Goal: Transaction & Acquisition: Purchase product/service

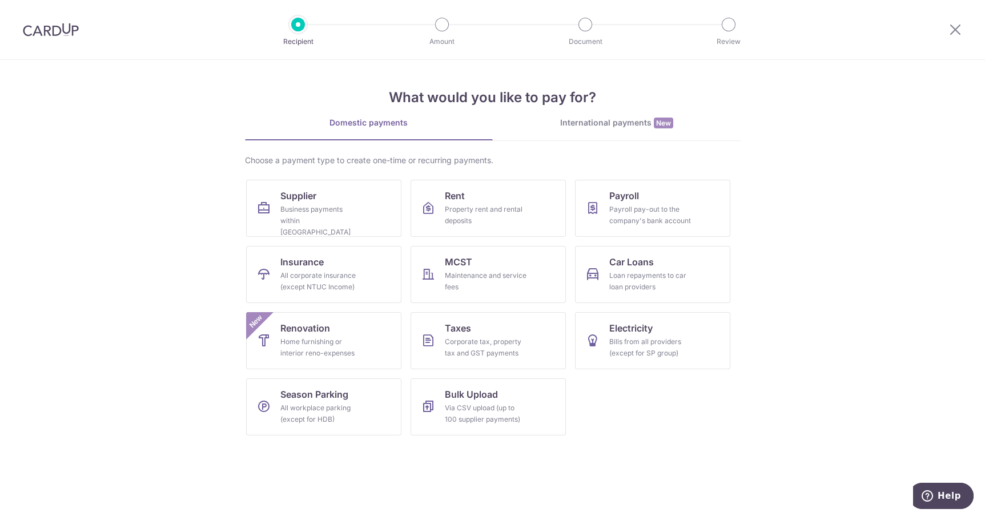
click at [942, 23] on div at bounding box center [955, 29] width 59 height 59
click at [960, 34] on icon at bounding box center [956, 29] width 14 height 14
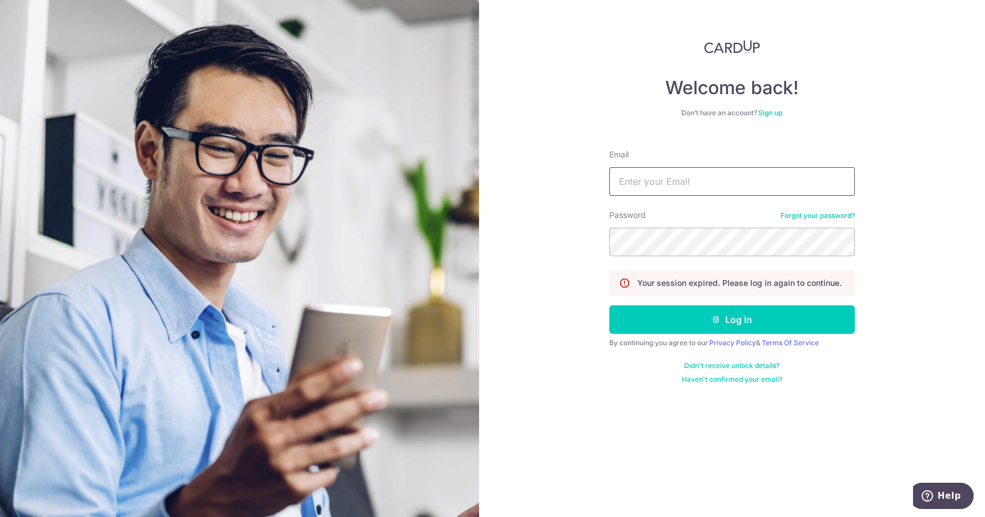
click at [760, 186] on input "Email" at bounding box center [732, 181] width 246 height 29
type input "hello@delatogelato.com"
click at [609, 306] on button "Log in" at bounding box center [732, 320] width 246 height 29
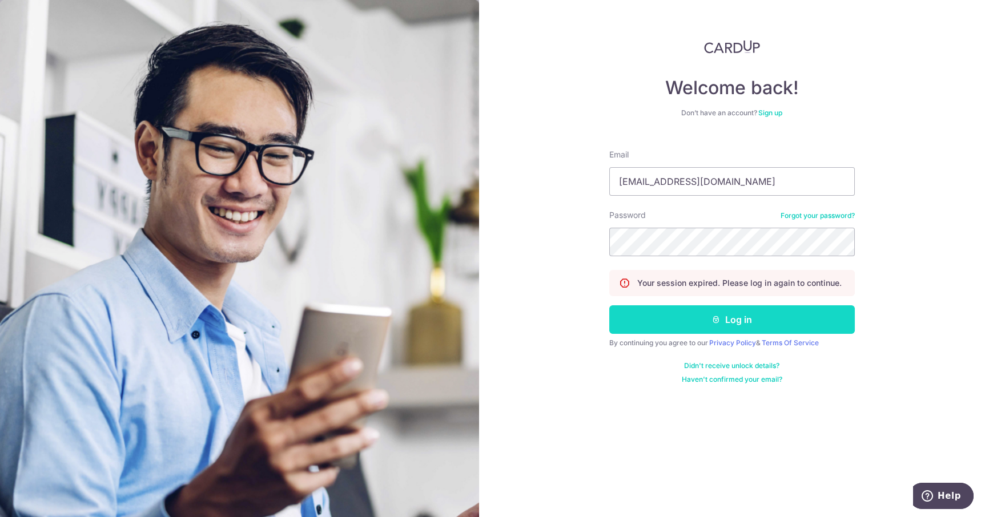
click at [711, 322] on button "Log in" at bounding box center [732, 320] width 246 height 29
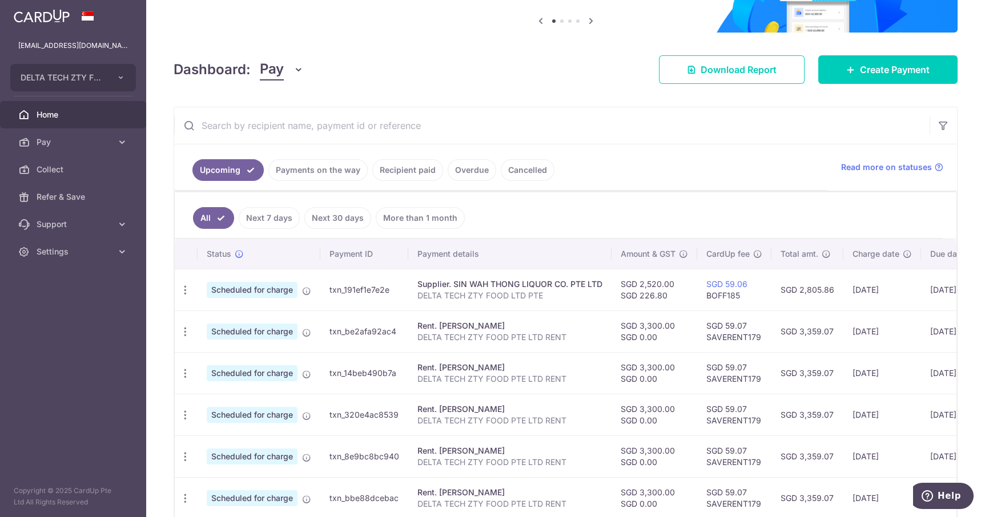
scroll to position [113, 0]
click at [405, 171] on link "Recipient paid" at bounding box center [407, 171] width 71 height 22
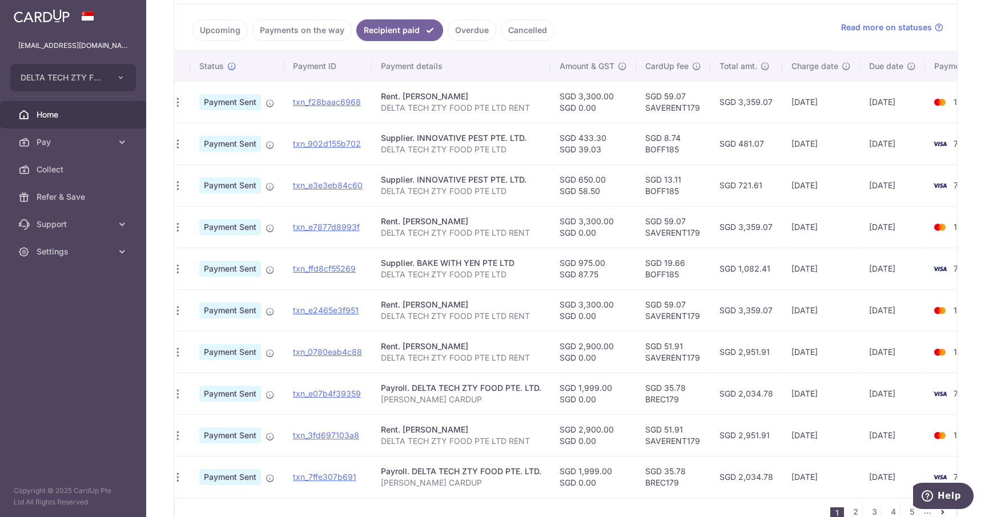
scroll to position [0, 0]
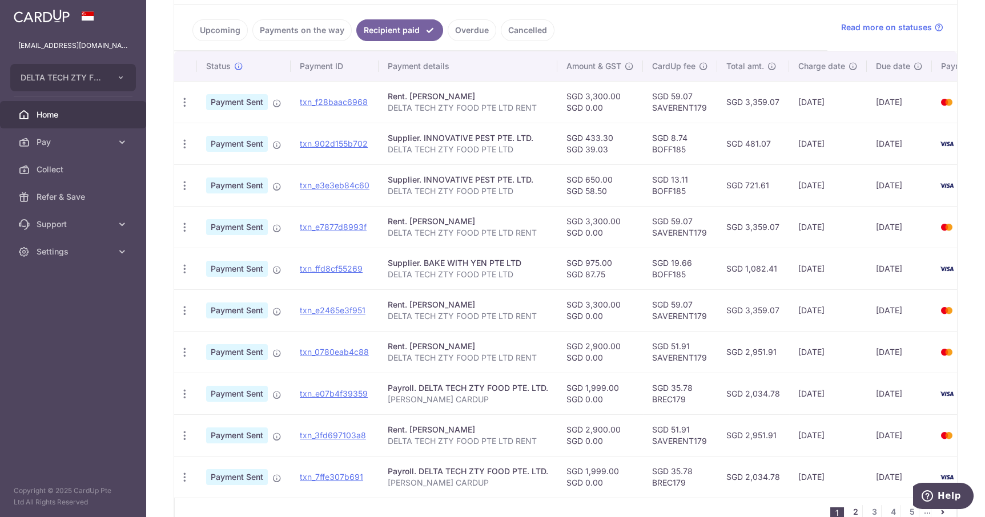
click at [858, 505] on link "2" at bounding box center [856, 512] width 14 height 14
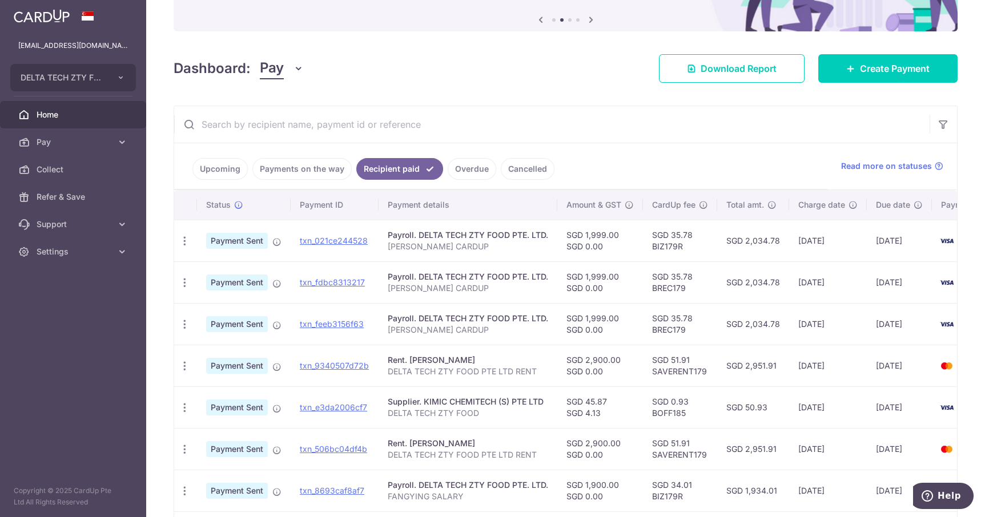
scroll to position [254, 0]
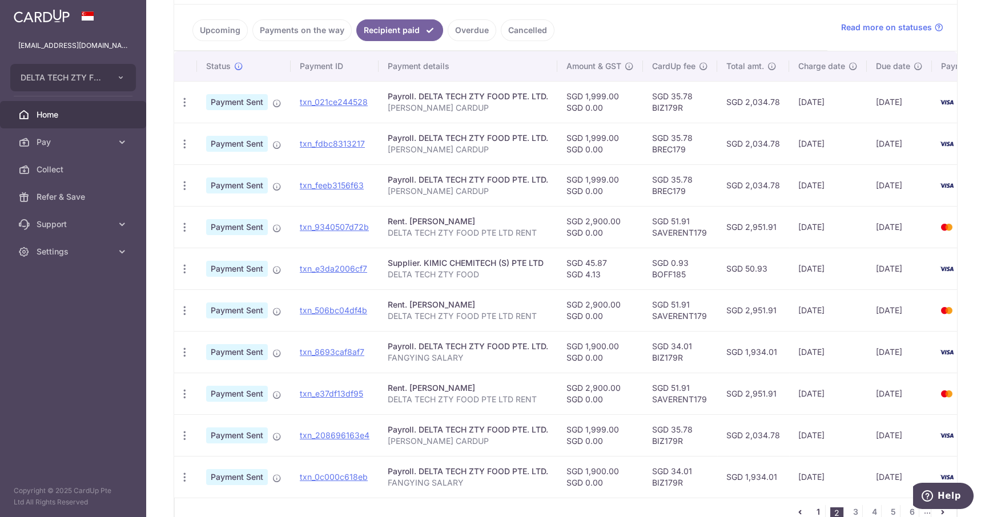
click at [820, 505] on link "1" at bounding box center [819, 512] width 14 height 14
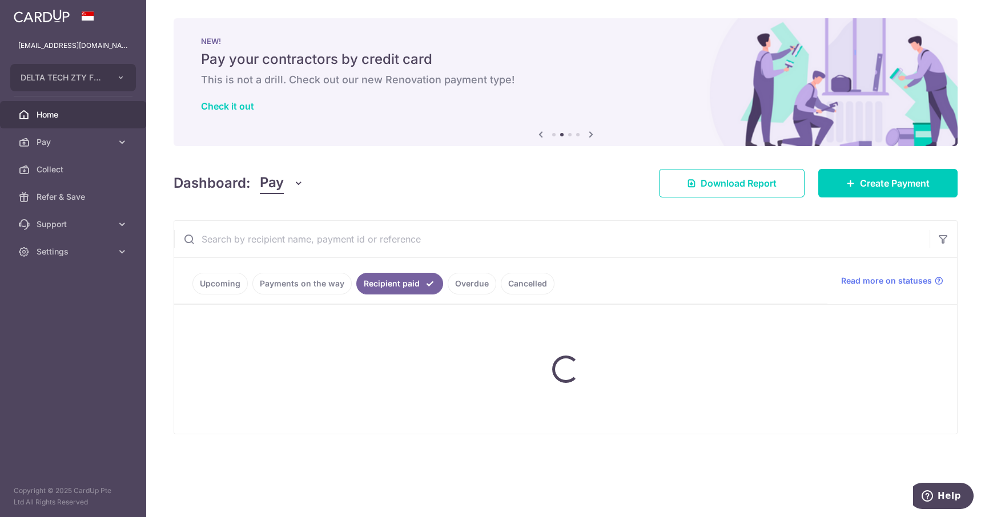
scroll to position [0, 0]
click at [468, 284] on link "Overdue" at bounding box center [472, 284] width 49 height 22
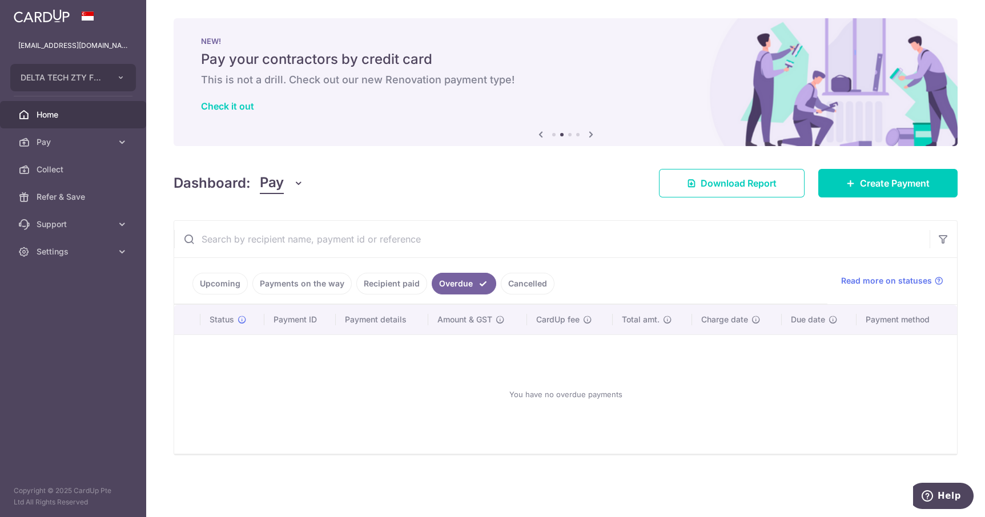
click at [522, 278] on link "Cancelled" at bounding box center [528, 284] width 54 height 22
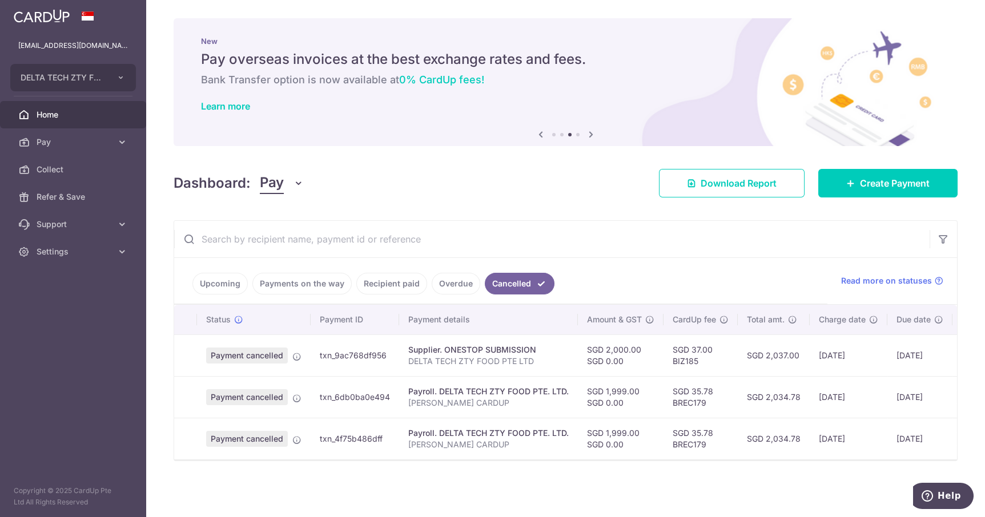
click at [312, 282] on link "Payments on the way" at bounding box center [301, 284] width 99 height 22
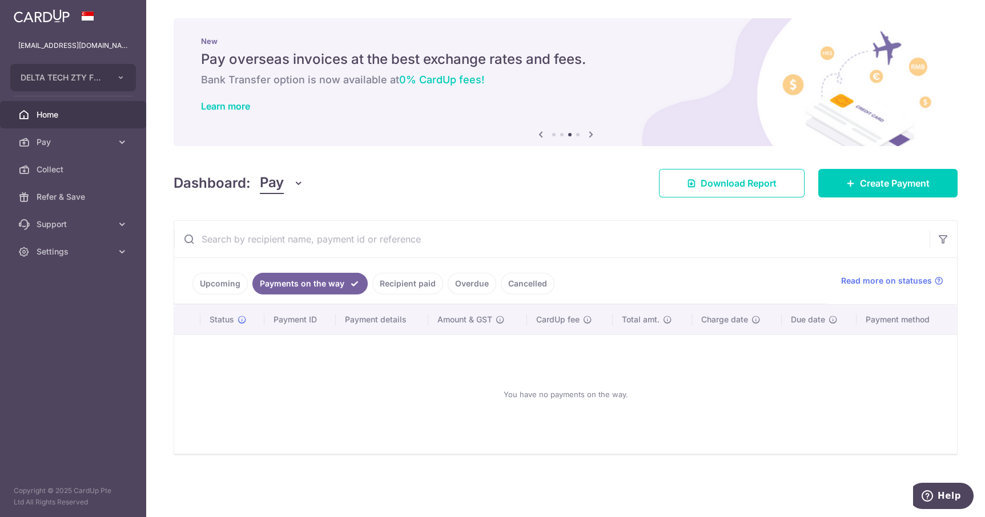
click at [399, 285] on link "Recipient paid" at bounding box center [407, 284] width 71 height 22
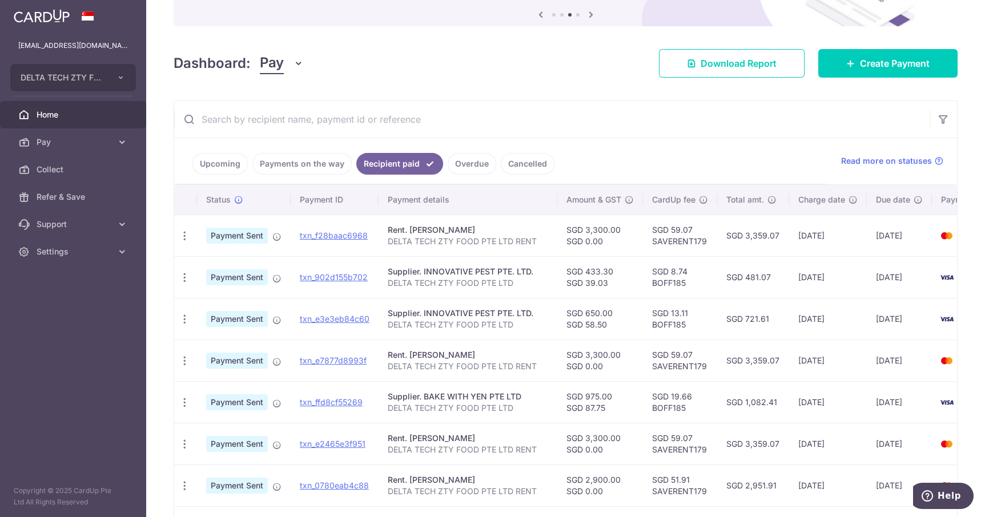
scroll to position [113, 0]
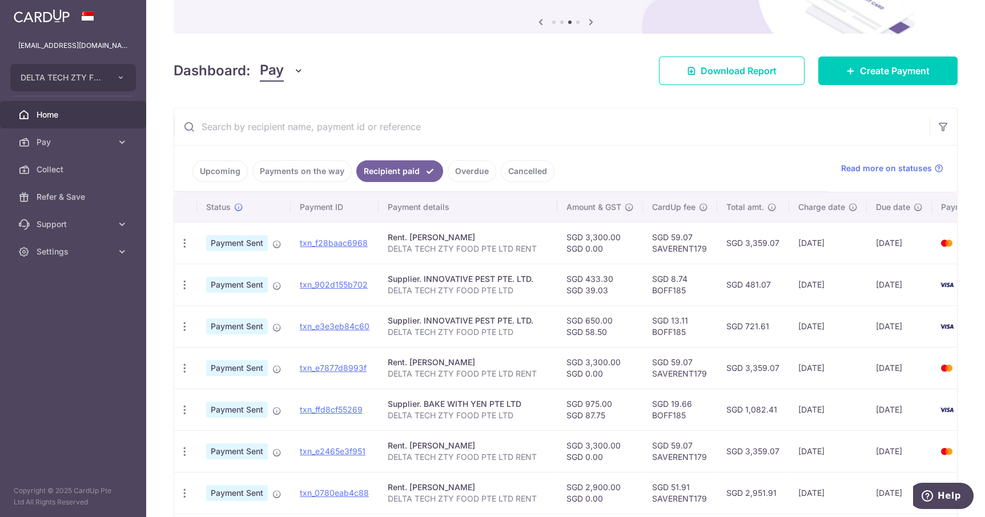
click at [213, 173] on link "Upcoming" at bounding box center [219, 171] width 55 height 22
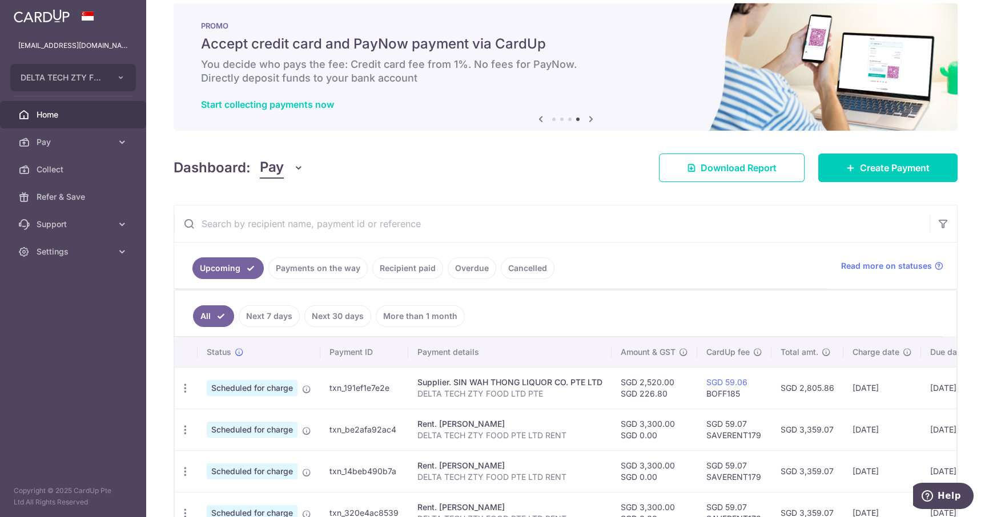
scroll to position [0, 0]
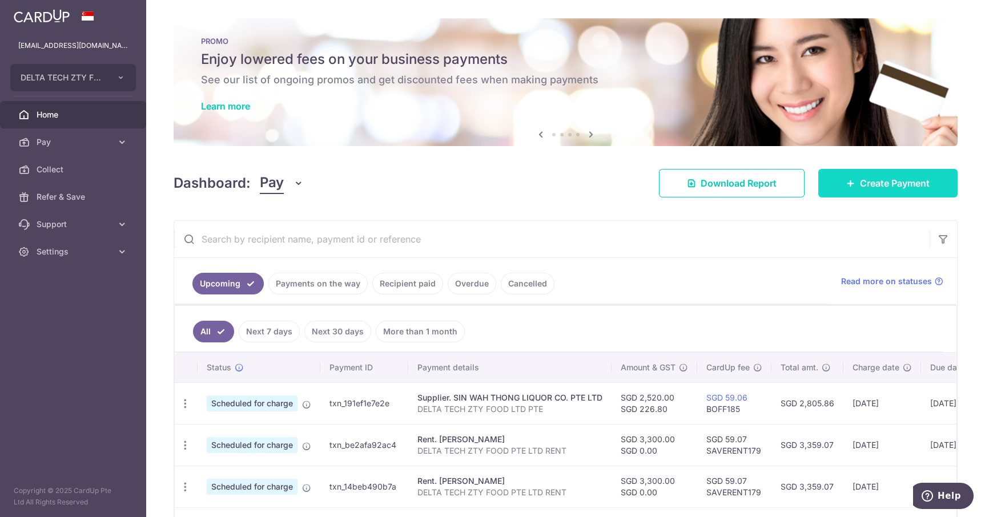
click at [885, 184] on span "Create Payment" at bounding box center [895, 183] width 70 height 14
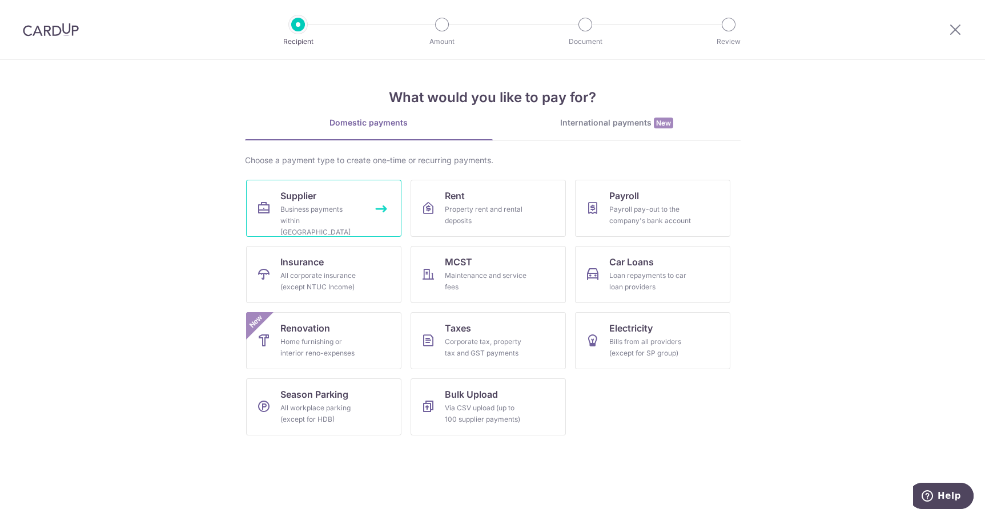
click at [308, 208] on div "Business payments within Singapore" at bounding box center [321, 221] width 82 height 34
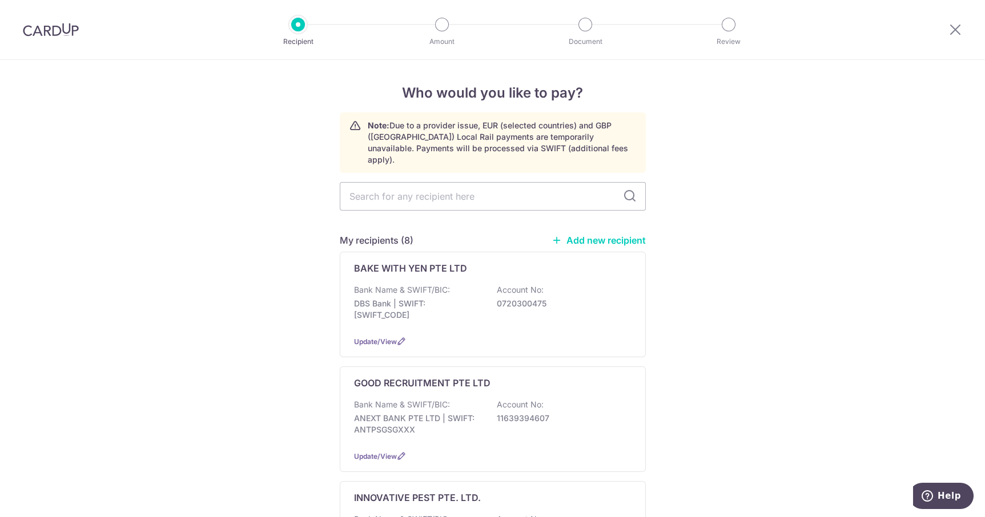
click at [605, 235] on link "Add new recipient" at bounding box center [599, 240] width 94 height 11
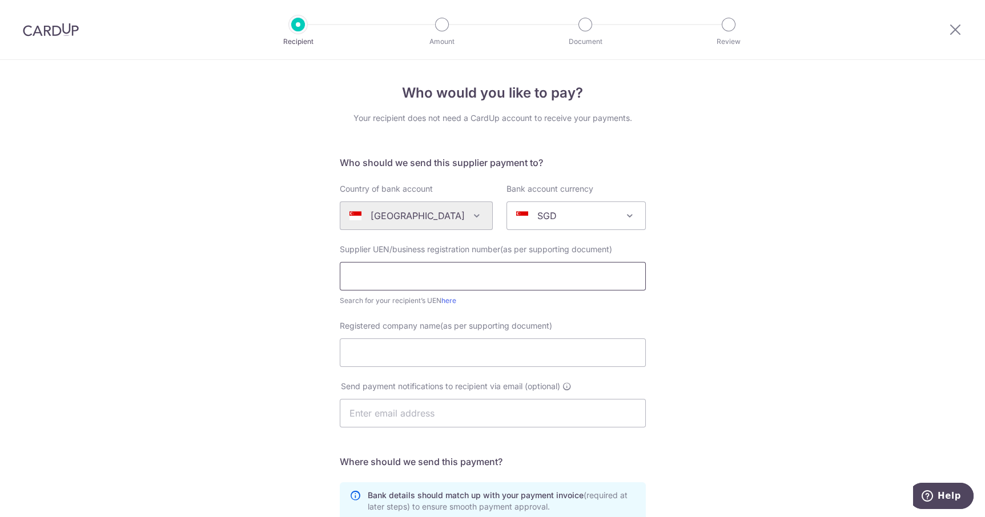
click at [590, 277] on input "text" at bounding box center [493, 276] width 306 height 29
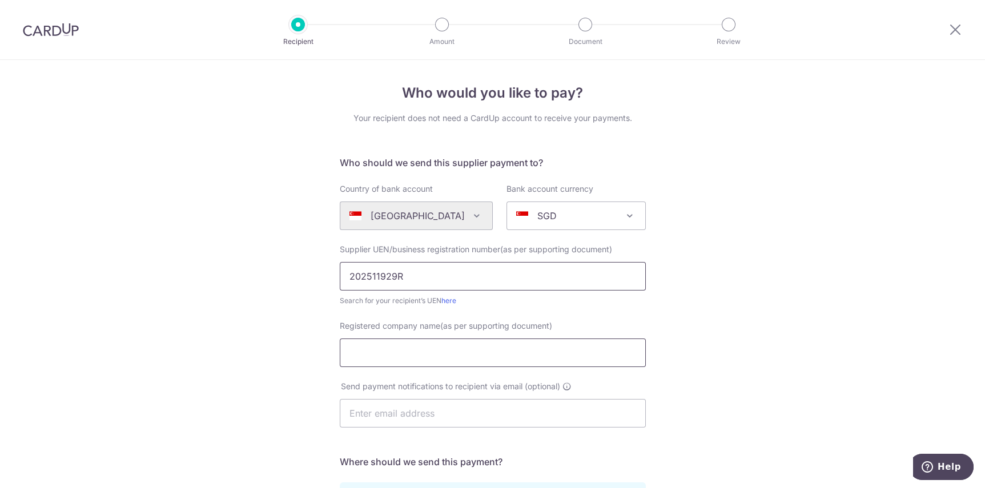
type input "202511929R"
click at [578, 347] on input "Registered company name(as per supporting document)" at bounding box center [493, 353] width 306 height 29
type input "2CCME PTE. LTD."
click at [546, 411] on input "text" at bounding box center [493, 413] width 306 height 29
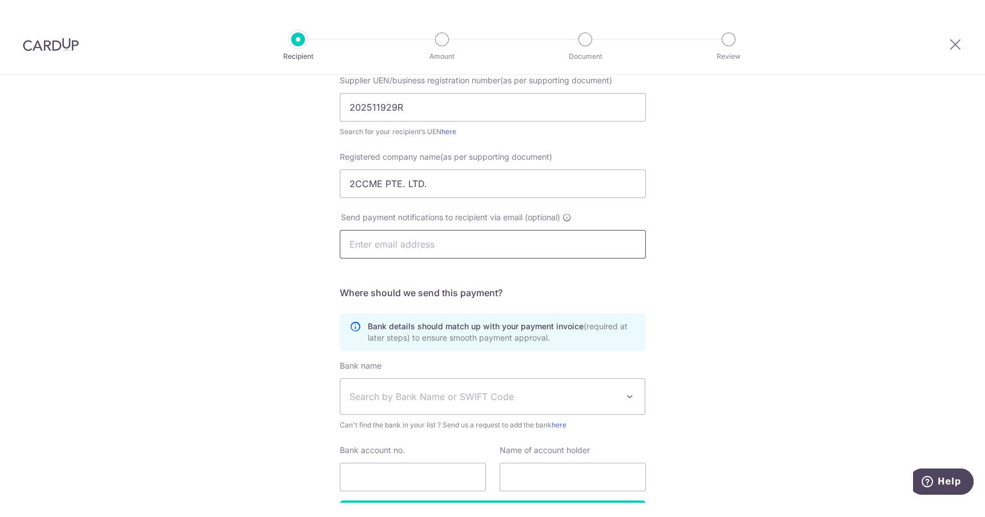
scroll to position [204, 0]
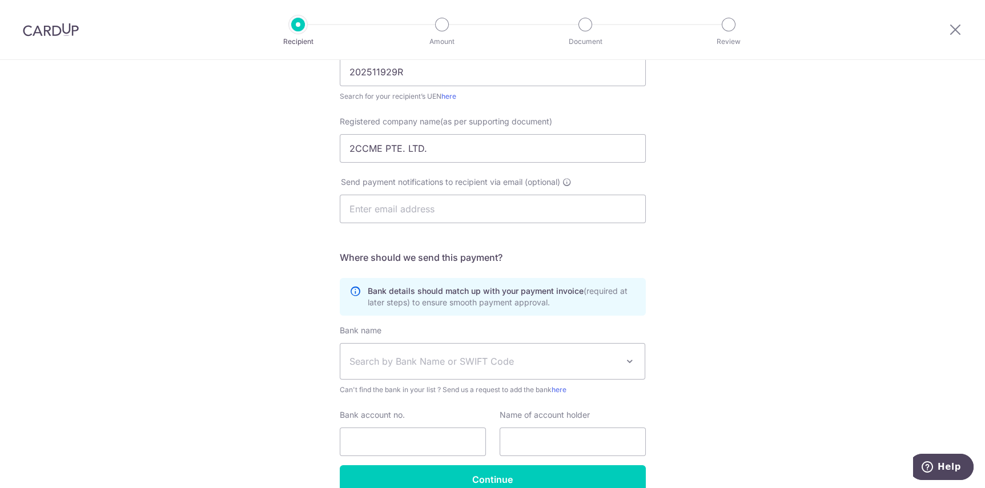
click at [575, 364] on span "Search by Bank Name or SWIFT Code" at bounding box center [484, 362] width 268 height 14
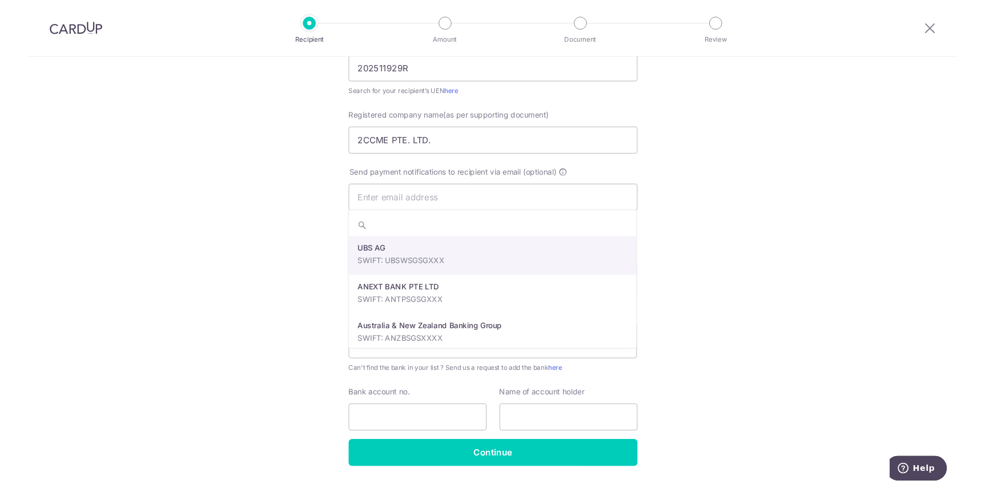
scroll to position [175, 0]
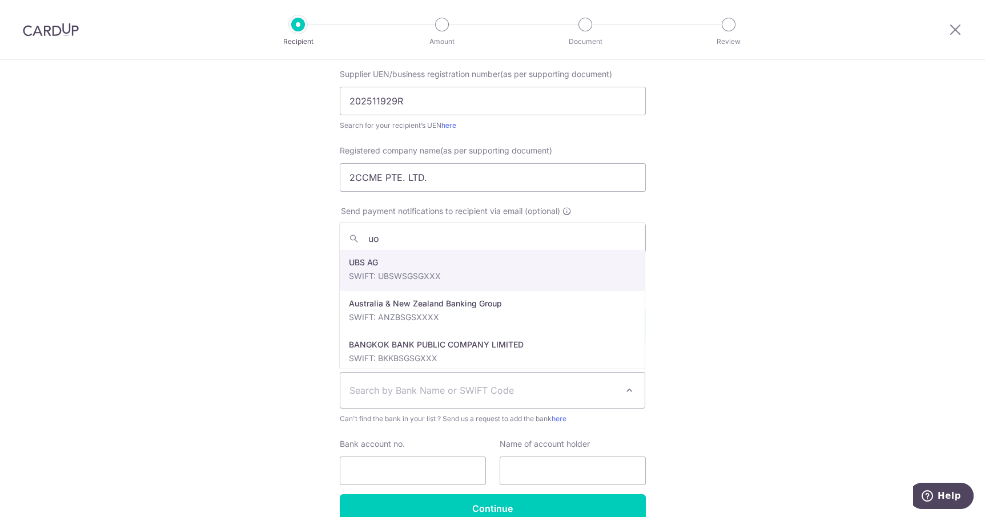
type input "uob"
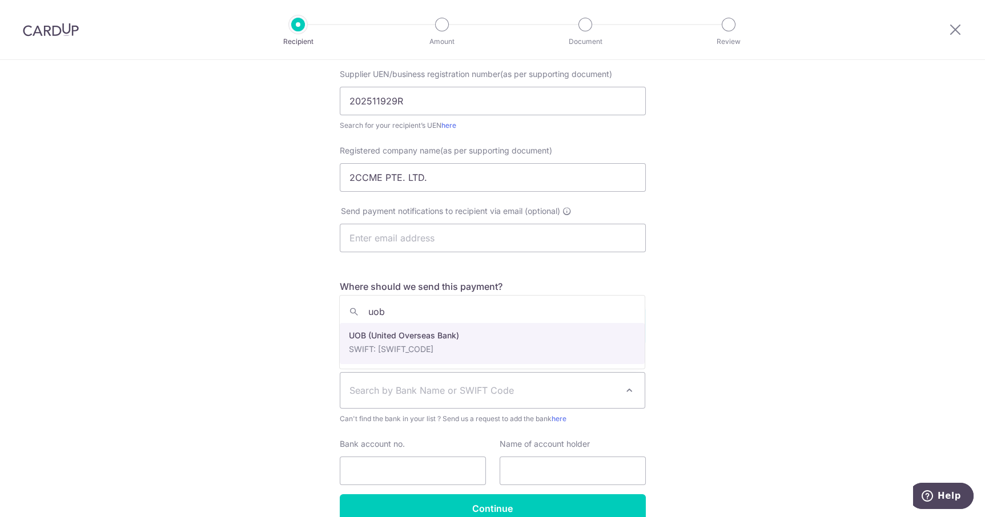
select select "18"
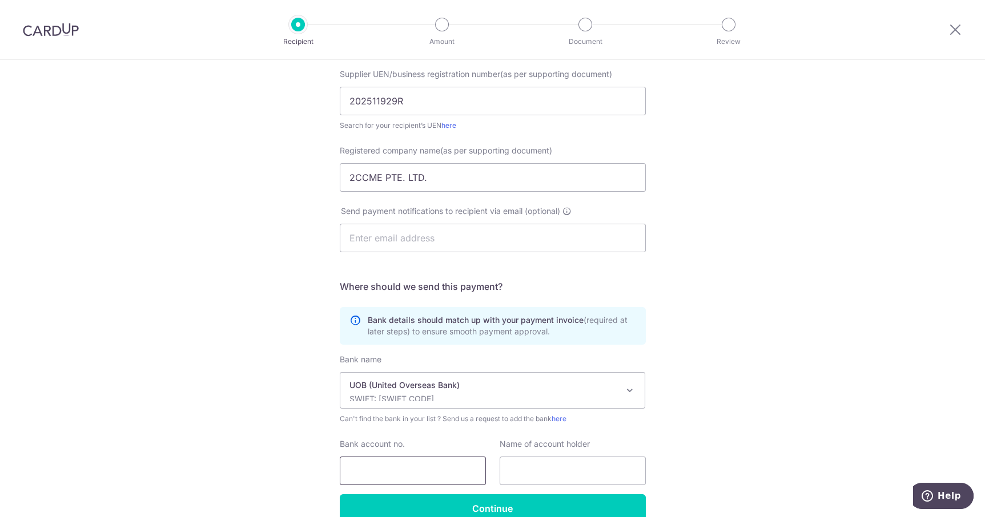
click at [433, 471] on input "Bank account no." at bounding box center [413, 471] width 146 height 29
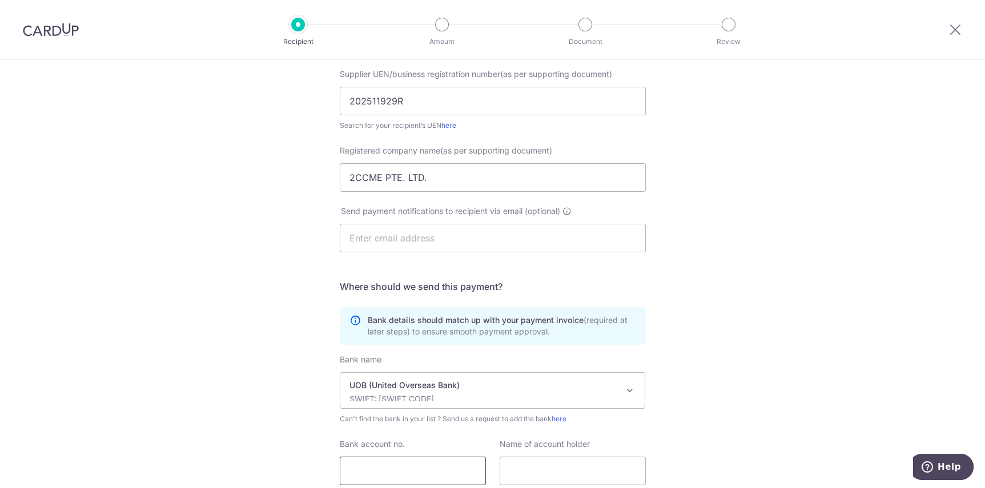
scroll to position [204, 0]
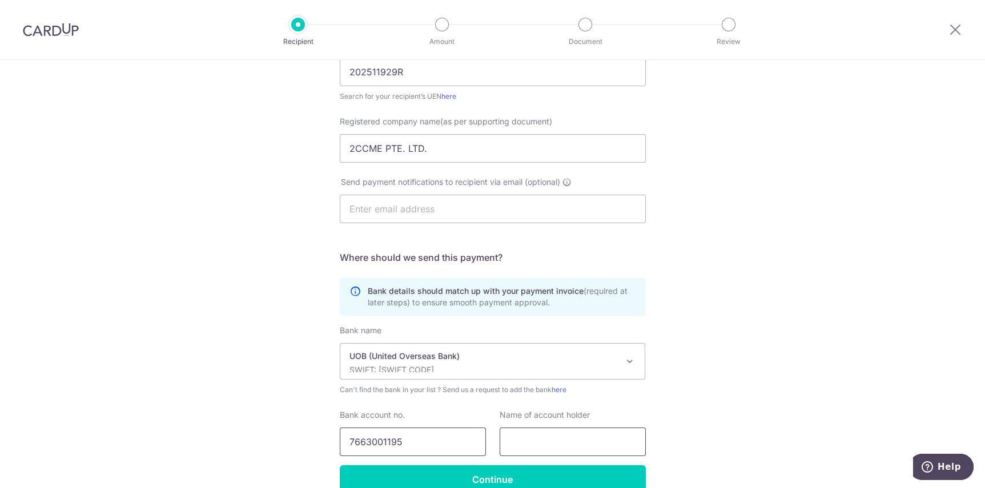
type input "7663001195"
click at [581, 445] on input "text" at bounding box center [573, 442] width 146 height 29
click at [510, 148] on input "2CCME PTE. LTD." at bounding box center [493, 148] width 306 height 29
click at [595, 436] on input "text" at bounding box center [573, 442] width 146 height 29
paste input "2CCME PTE. LTD."
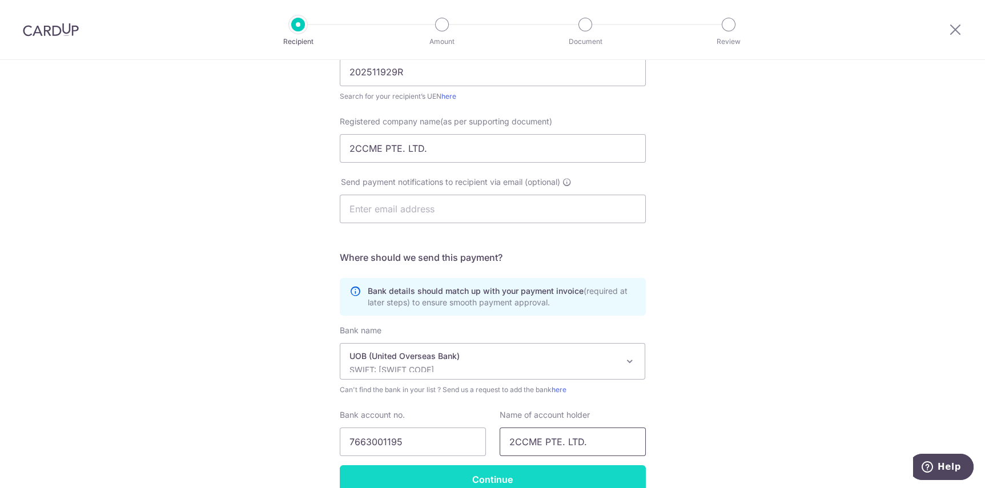
type input "2CCME PTE. LTD."
click at [599, 469] on input "Continue" at bounding box center [493, 479] width 306 height 29
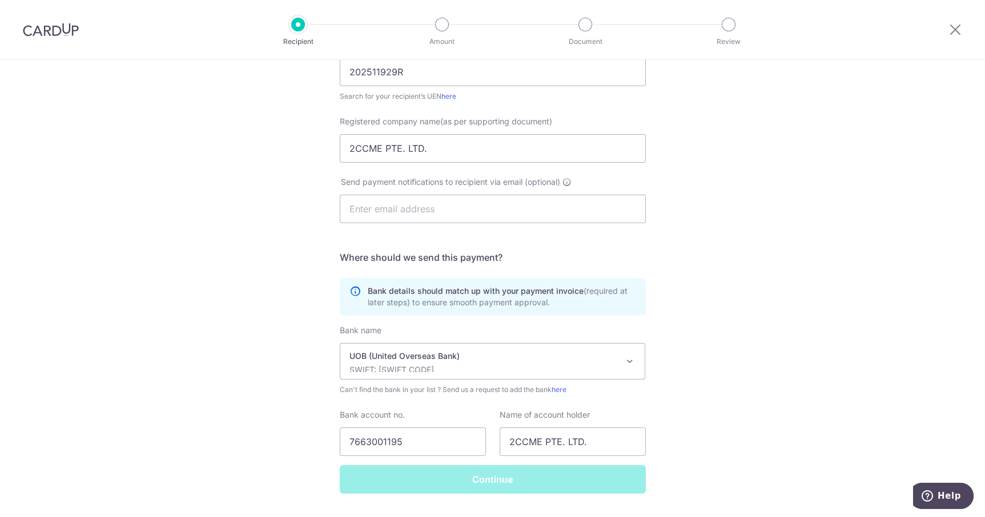
scroll to position [175, 0]
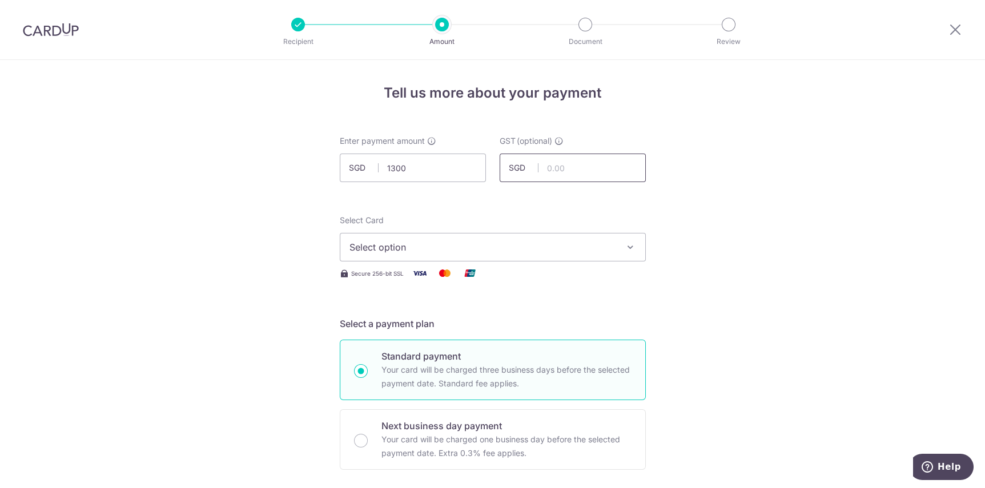
click at [581, 164] on input "text" at bounding box center [573, 168] width 146 height 29
type input "1,300.00"
click at [580, 244] on span "Select option" at bounding box center [483, 247] width 266 height 14
type input "0.00"
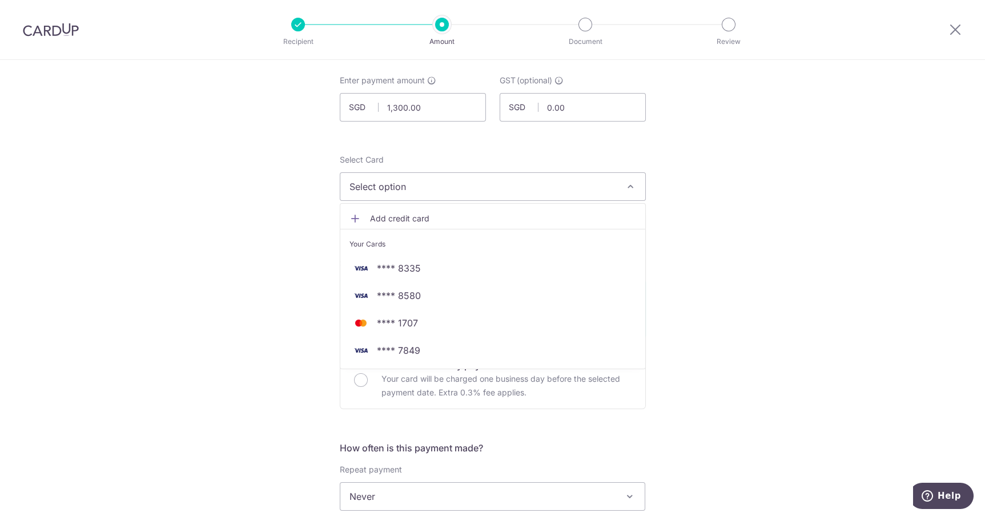
scroll to position [62, 0]
click at [591, 351] on span "**** 7849" at bounding box center [493, 350] width 287 height 14
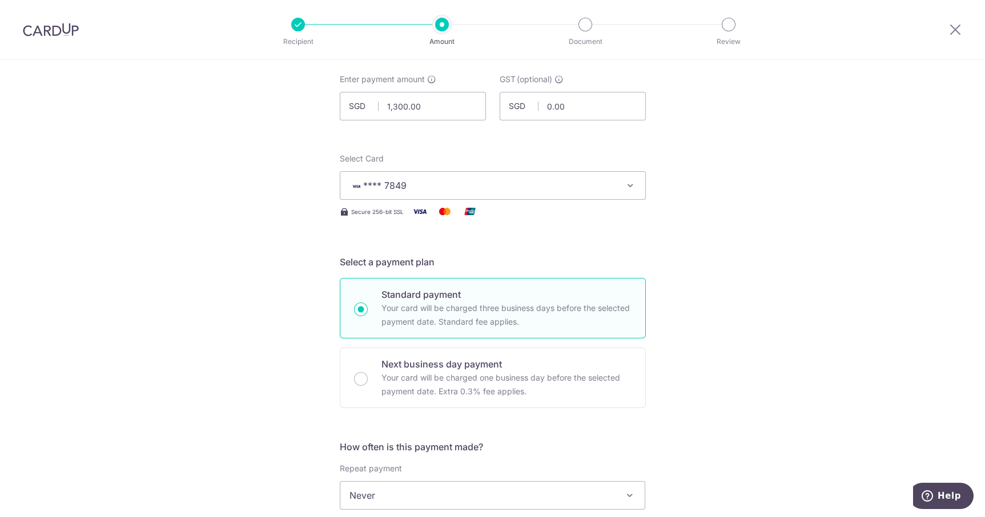
click at [616, 177] on button "**** 7849" at bounding box center [493, 185] width 306 height 29
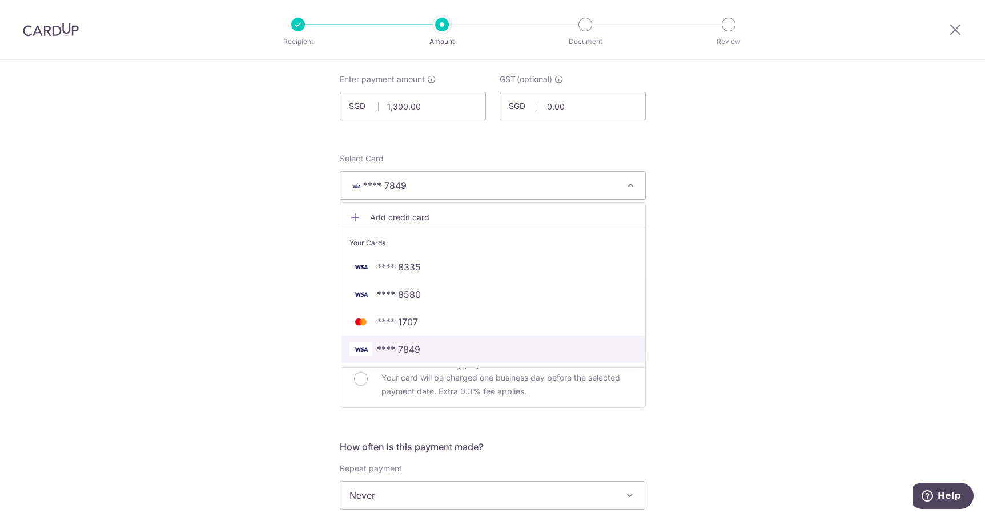
click at [565, 351] on span "**** 7849" at bounding box center [493, 350] width 287 height 14
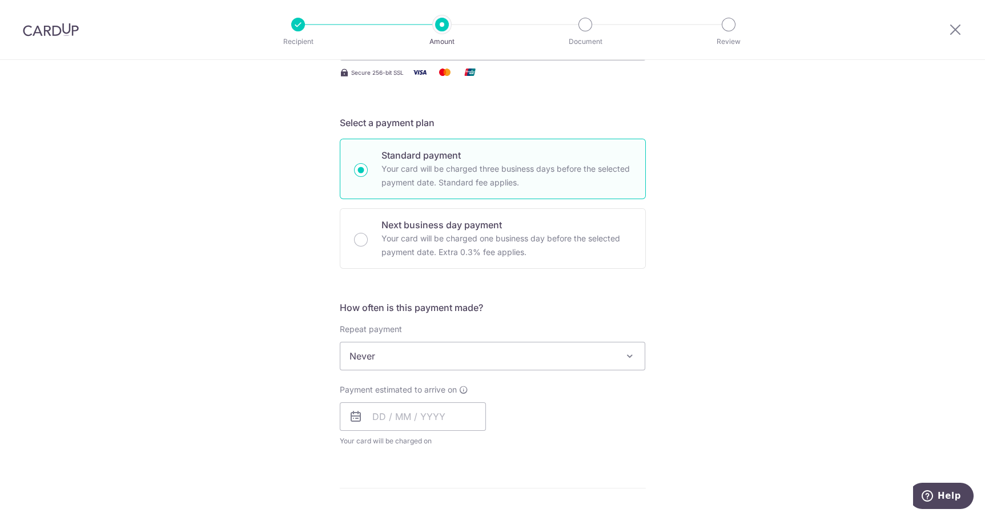
scroll to position [206, 0]
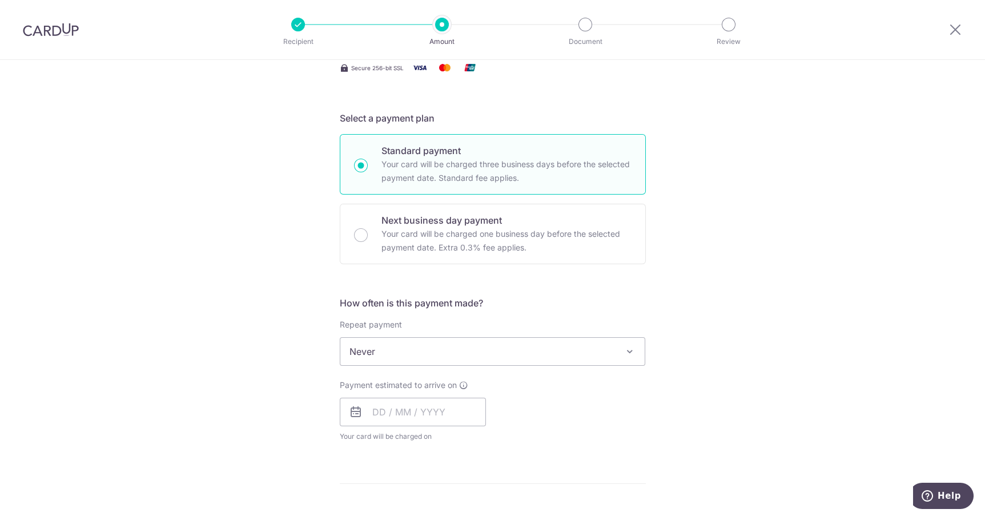
click at [586, 360] on span "Never" at bounding box center [492, 351] width 305 height 27
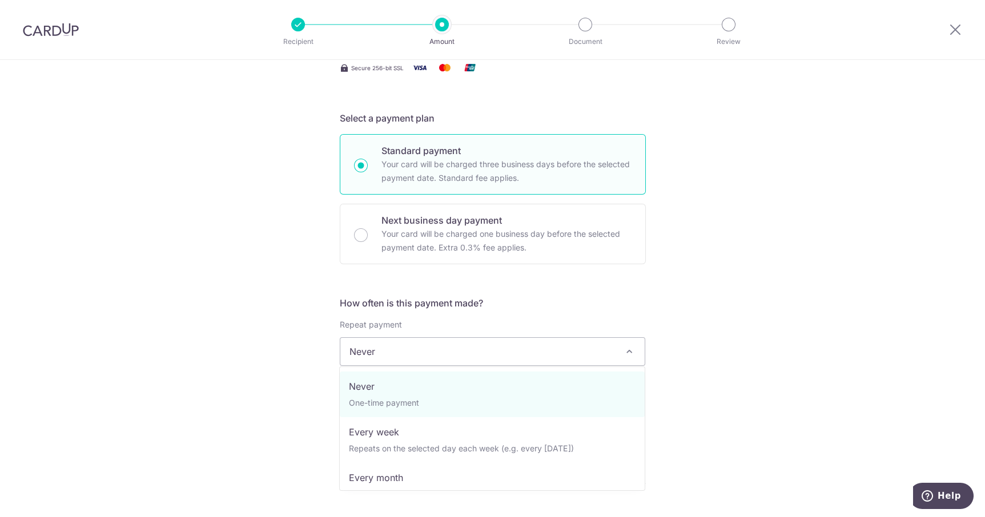
select select "2"
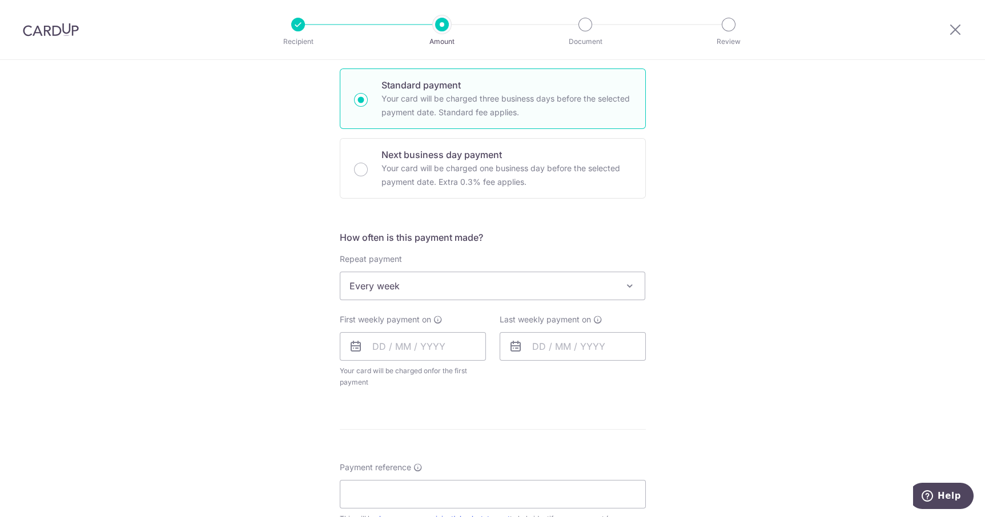
scroll to position [272, 0]
click at [621, 287] on span "Every week" at bounding box center [492, 285] width 305 height 27
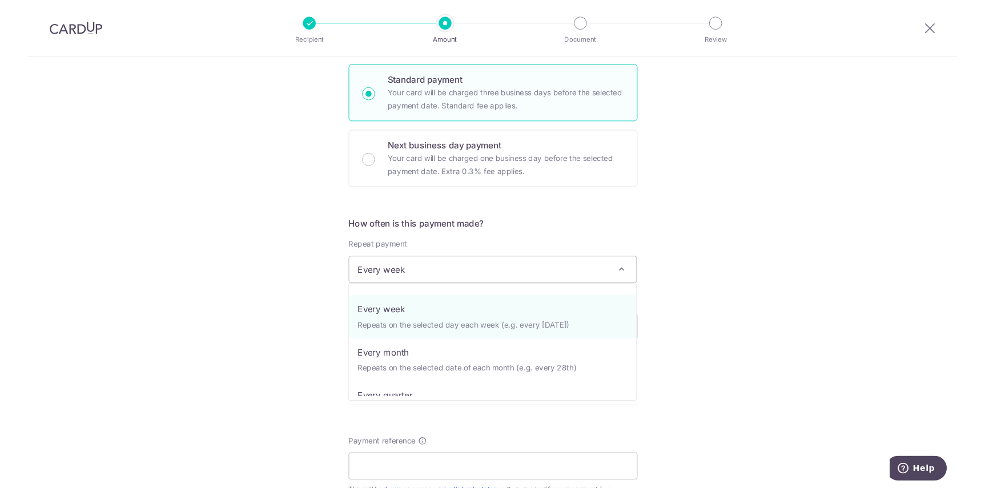
scroll to position [26, 0]
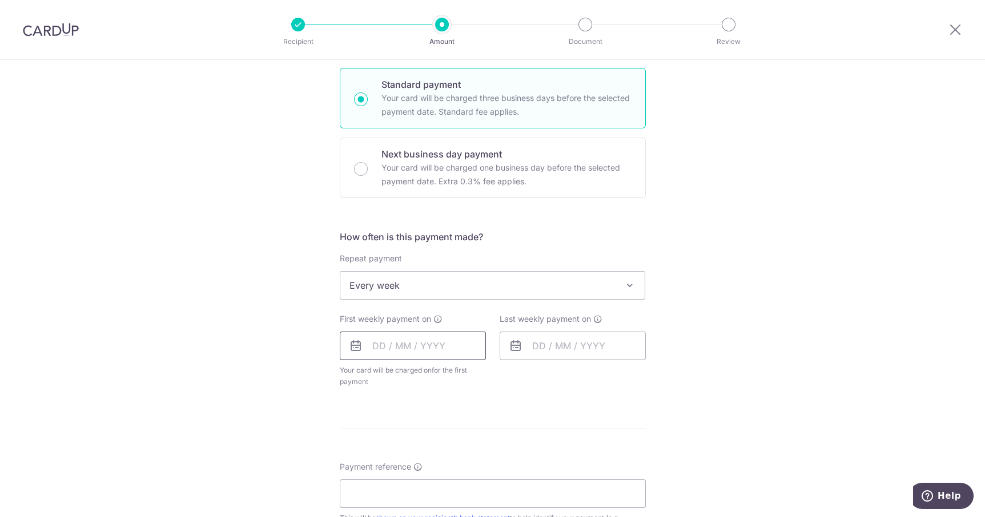
click at [457, 346] on input "text" at bounding box center [413, 346] width 146 height 29
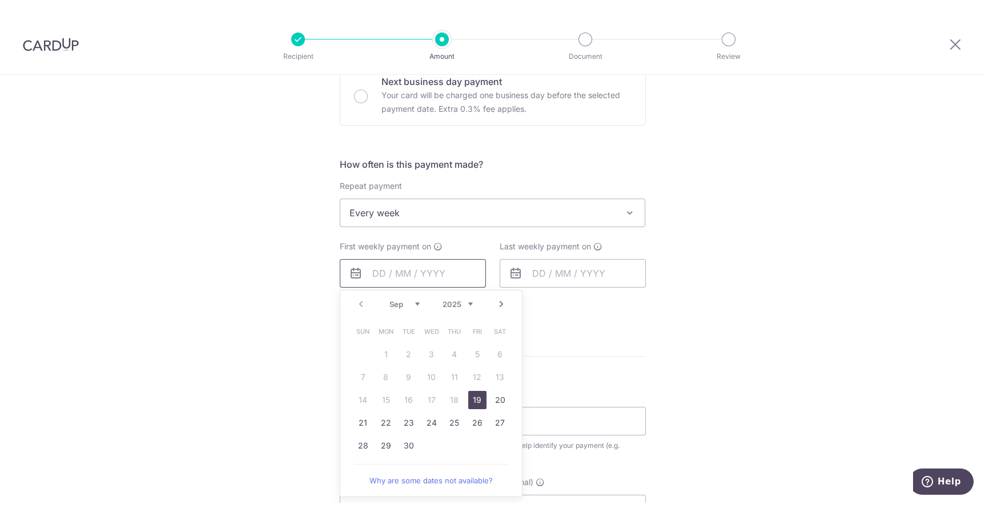
scroll to position [360, 0]
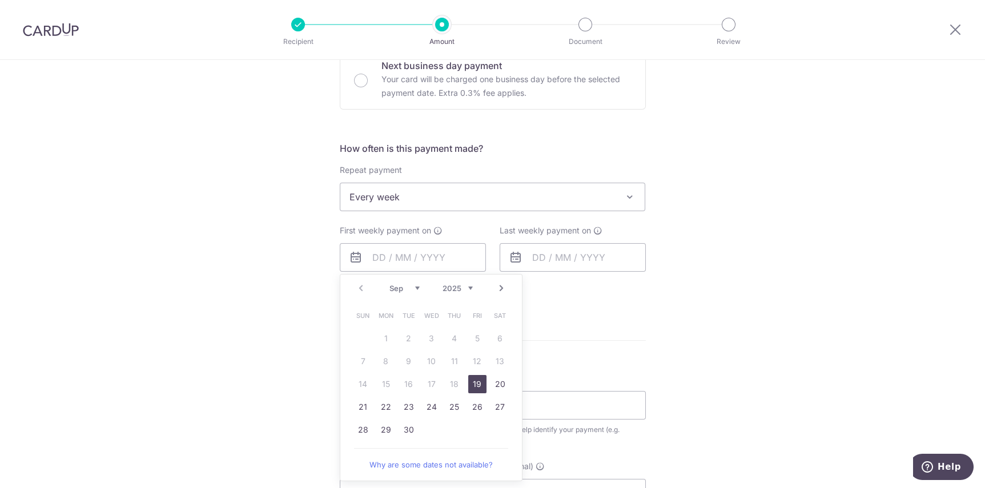
click at [472, 384] on link "19" at bounding box center [477, 384] width 18 height 18
type input "[DATE]"
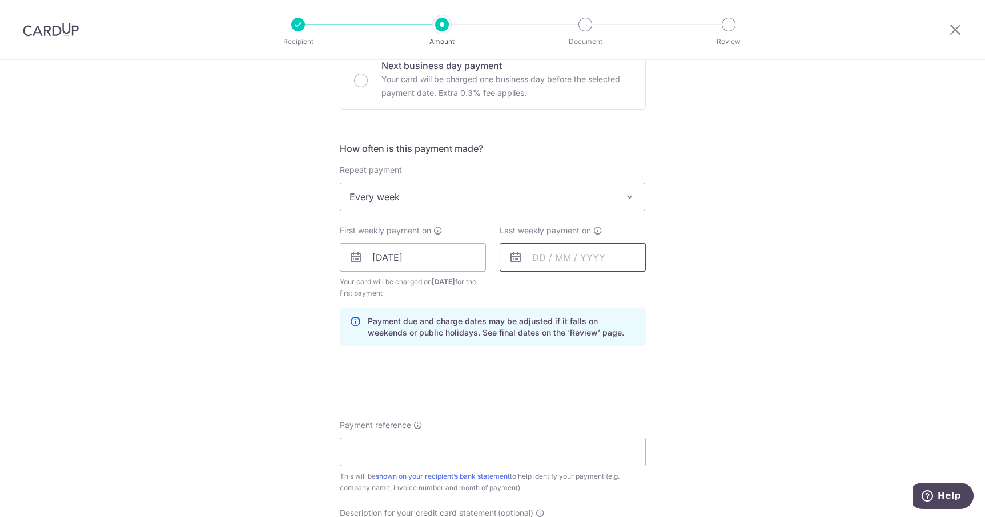
click at [599, 259] on input "text" at bounding box center [573, 257] width 146 height 29
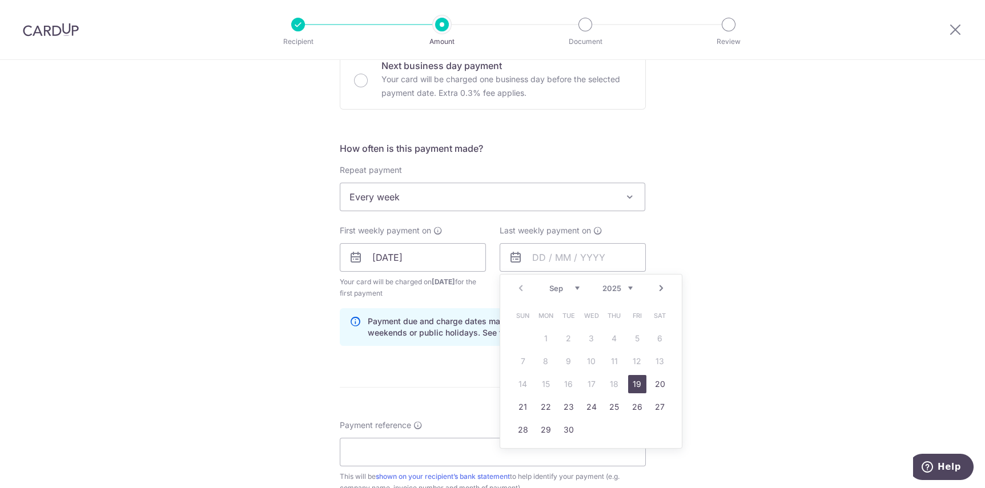
click at [639, 381] on link "19" at bounding box center [637, 384] width 18 height 18
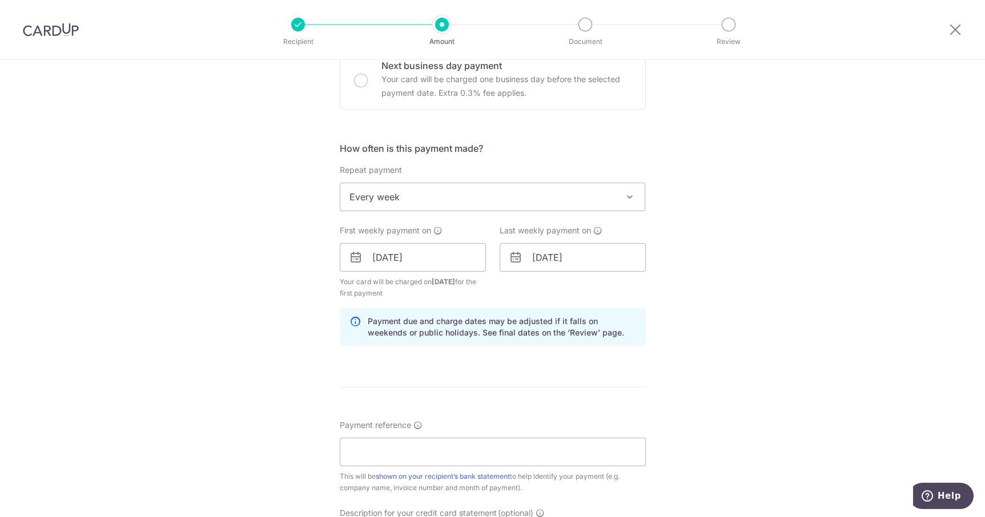
click at [598, 231] on icon at bounding box center [597, 230] width 9 height 9
click at [621, 259] on input "[DATE]" at bounding box center [573, 257] width 146 height 29
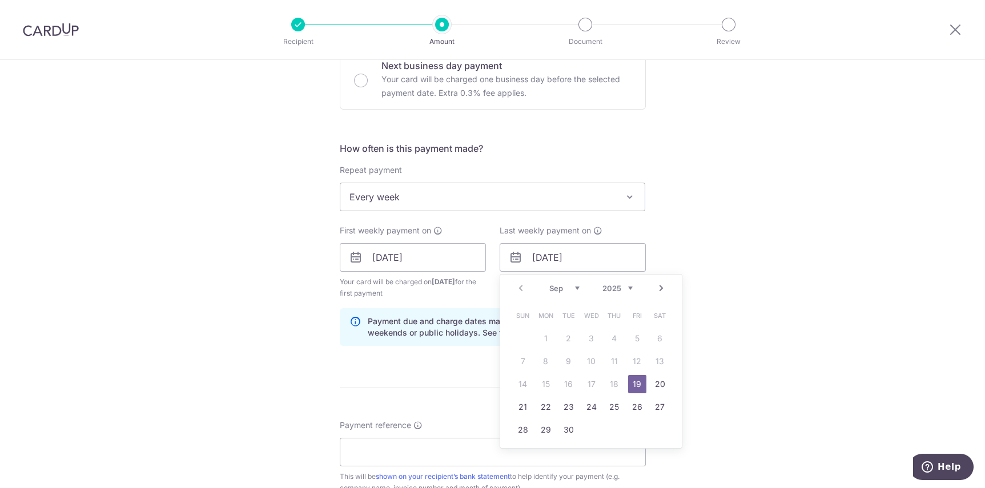
click at [700, 234] on div "Tell us more about your payment Enter payment amount SGD 1,300.00 1300.00 GST (…" at bounding box center [492, 284] width 985 height 1168
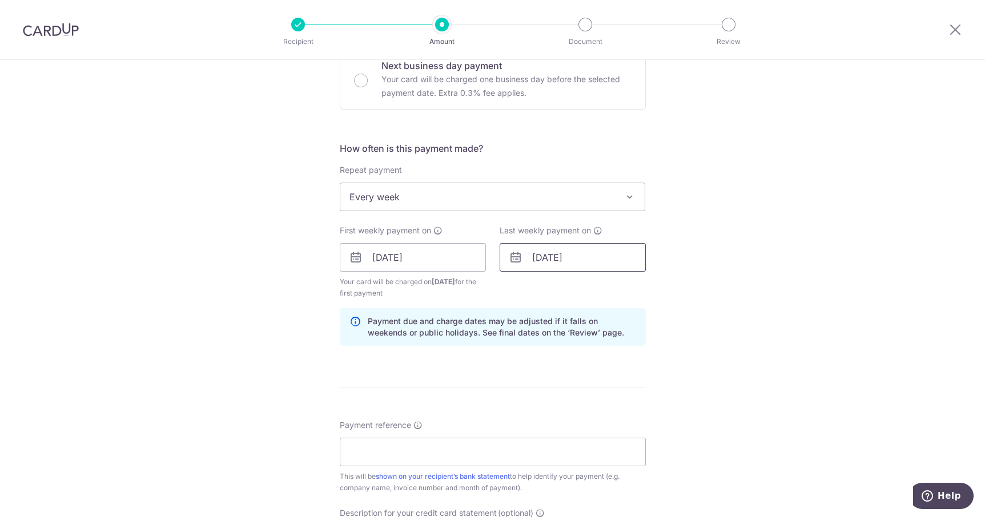
click at [605, 267] on input "[DATE]" at bounding box center [573, 257] width 146 height 29
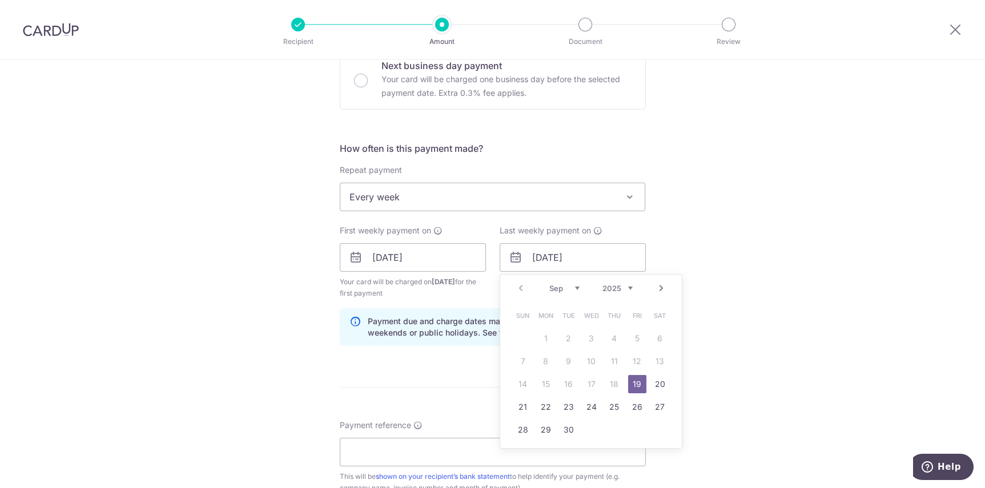
click at [543, 405] on link "22" at bounding box center [546, 407] width 18 height 18
type input "22/09/2025"
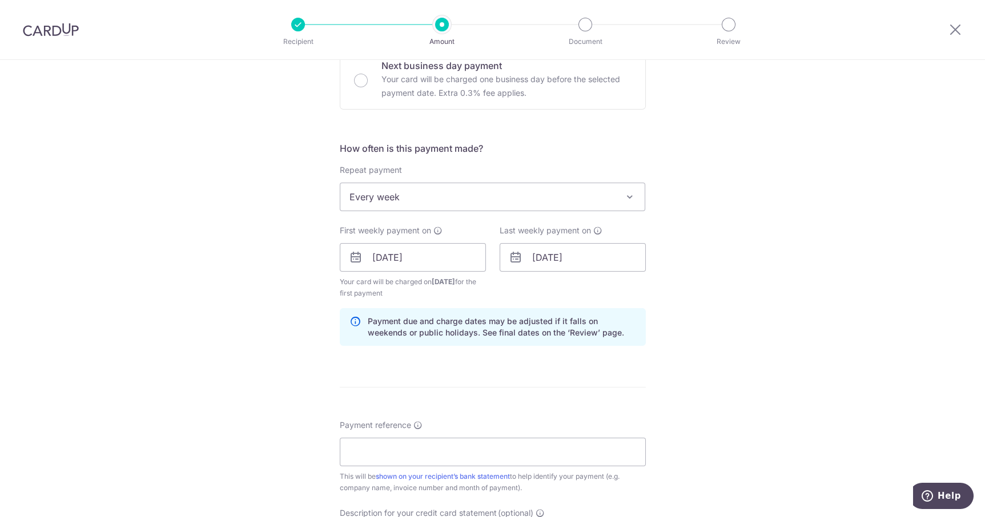
click at [712, 288] on div "Tell us more about your payment Enter payment amount SGD 1,300.00 1300.00 GST (…" at bounding box center [492, 284] width 985 height 1168
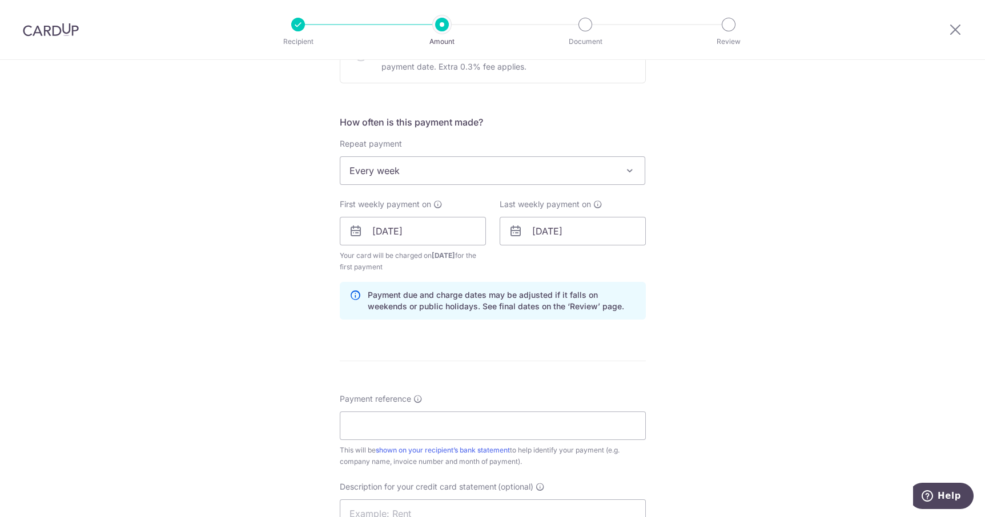
scroll to position [342, 0]
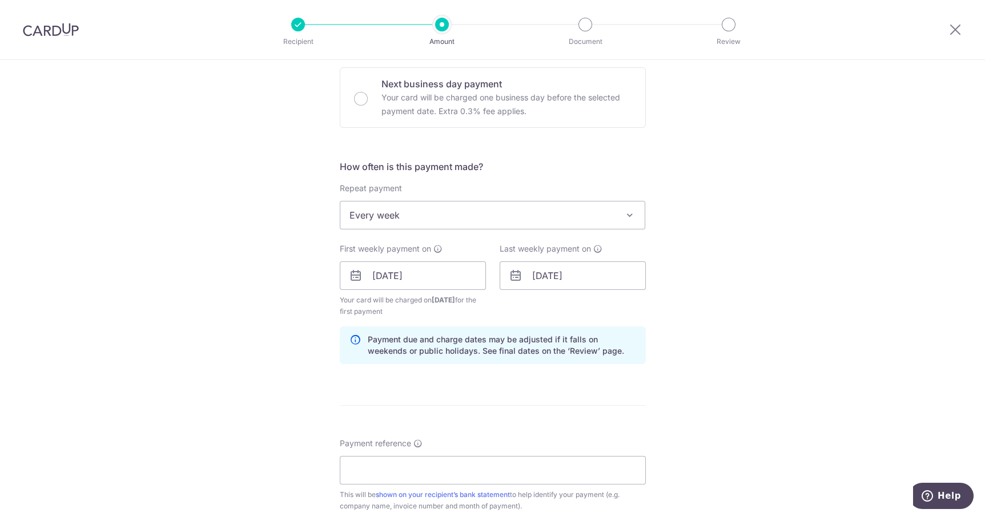
click at [623, 211] on span at bounding box center [630, 215] width 14 height 14
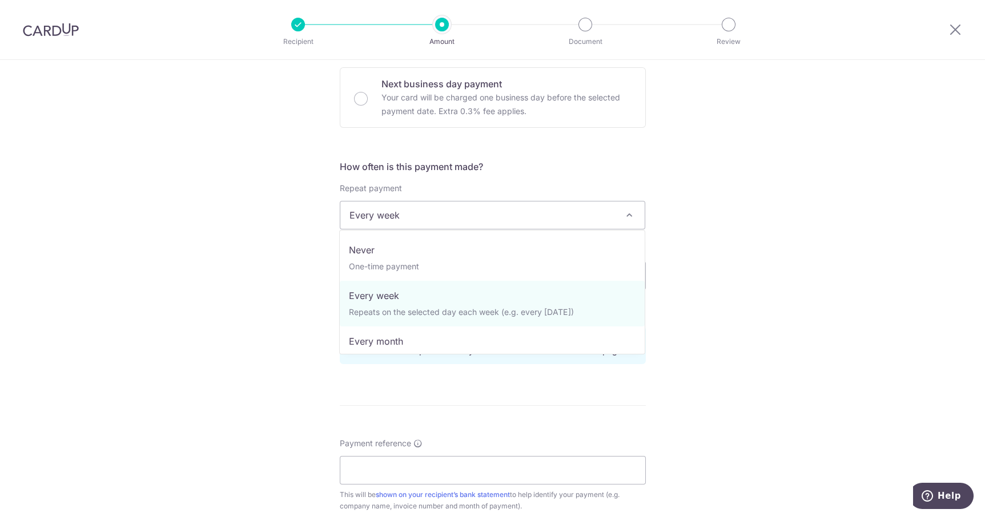
select select "1"
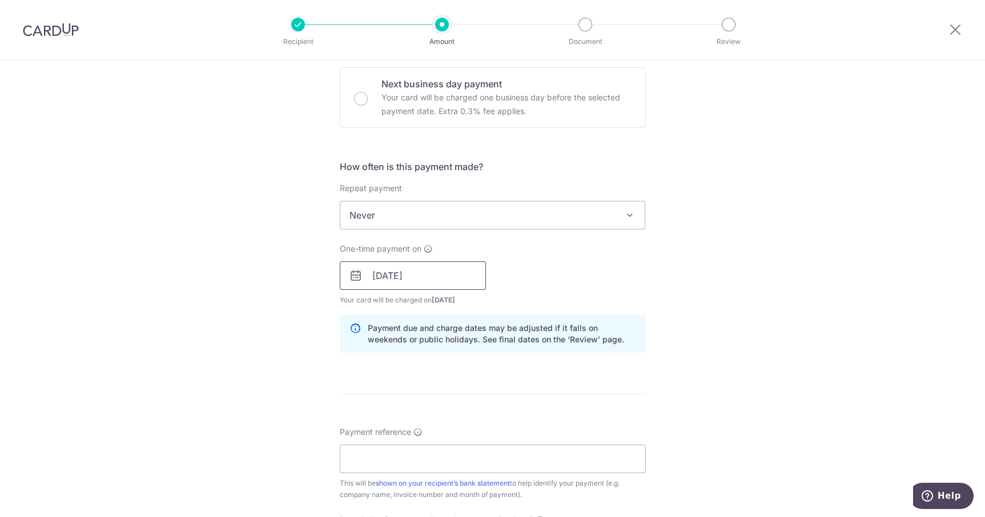
click at [454, 275] on input "[DATE]" at bounding box center [413, 276] width 146 height 29
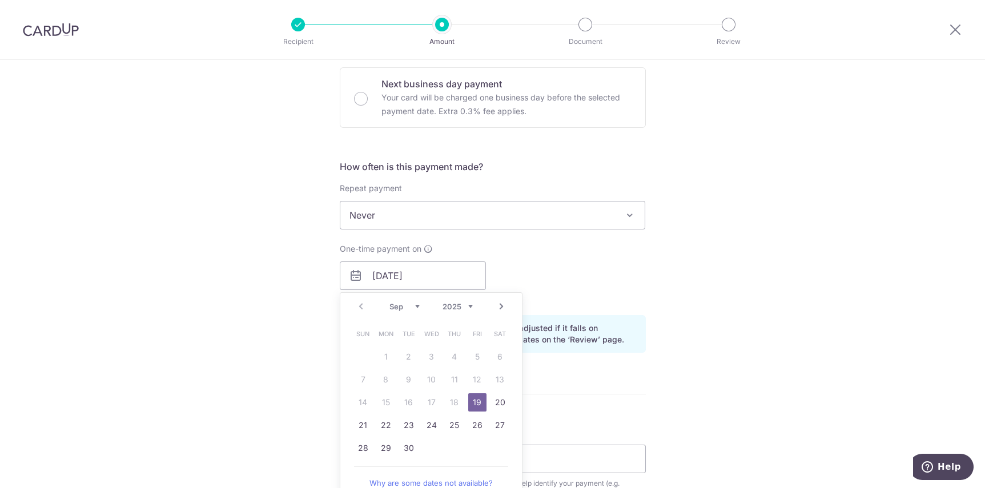
click at [479, 399] on link "19" at bounding box center [477, 402] width 18 height 18
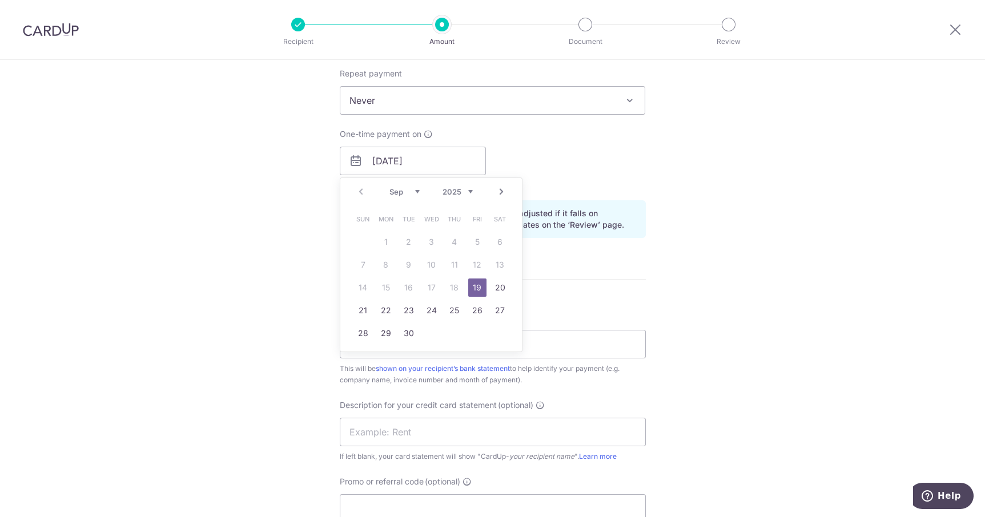
click at [705, 206] on div "Tell us more about your payment Enter payment amount SGD 1,300.00 1300.00 GST (…" at bounding box center [492, 181] width 985 height 1157
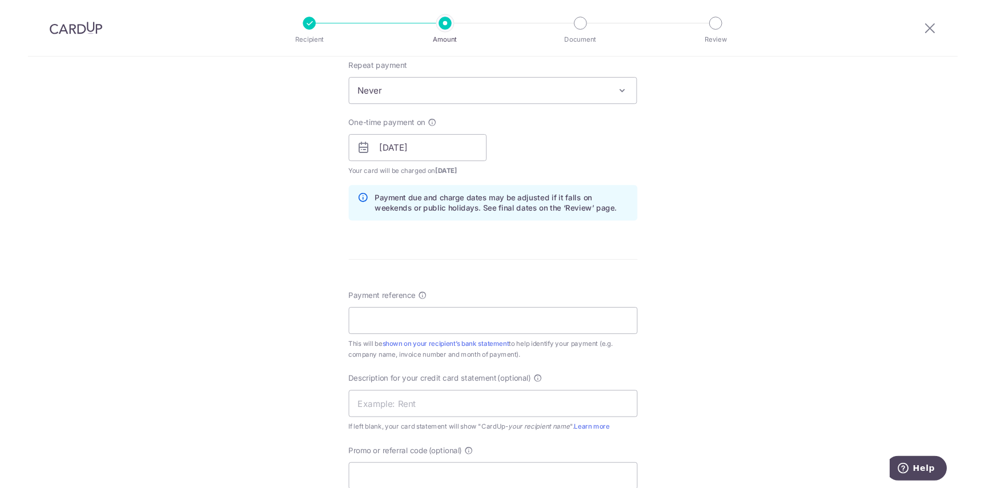
scroll to position [465, 0]
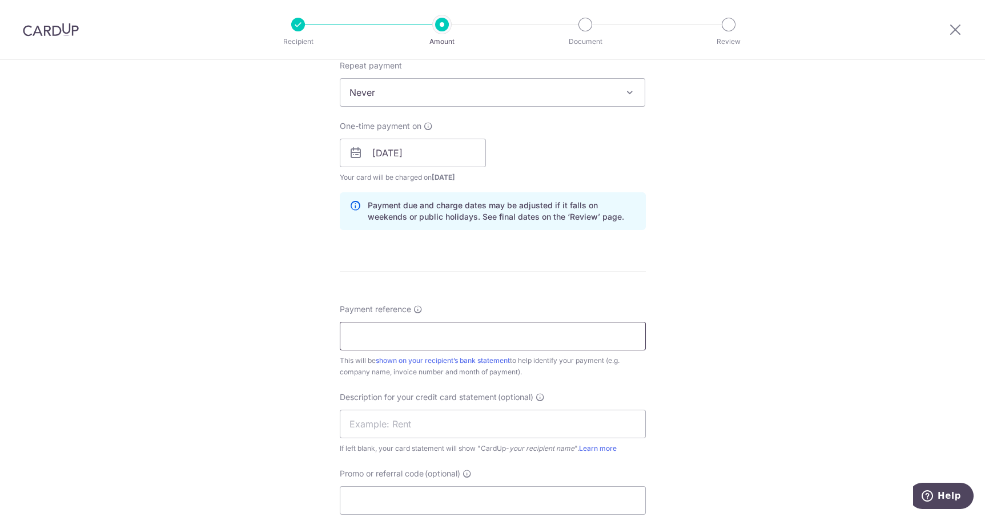
click at [548, 339] on input "Payment reference" at bounding box center [493, 336] width 306 height 29
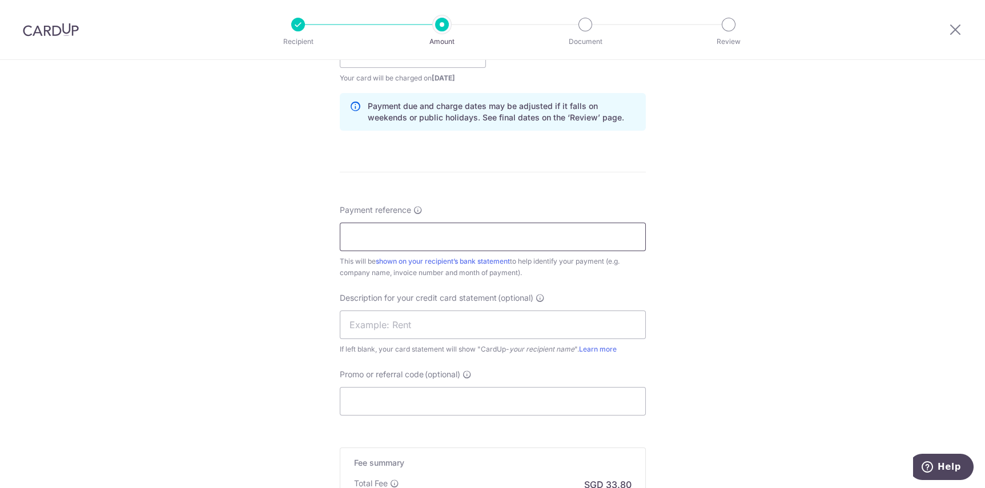
scroll to position [566, 0]
type input "i"
type input "INV/2025/2149"
click at [581, 320] on input "text" at bounding box center [493, 323] width 306 height 29
type input "2ccme fire"
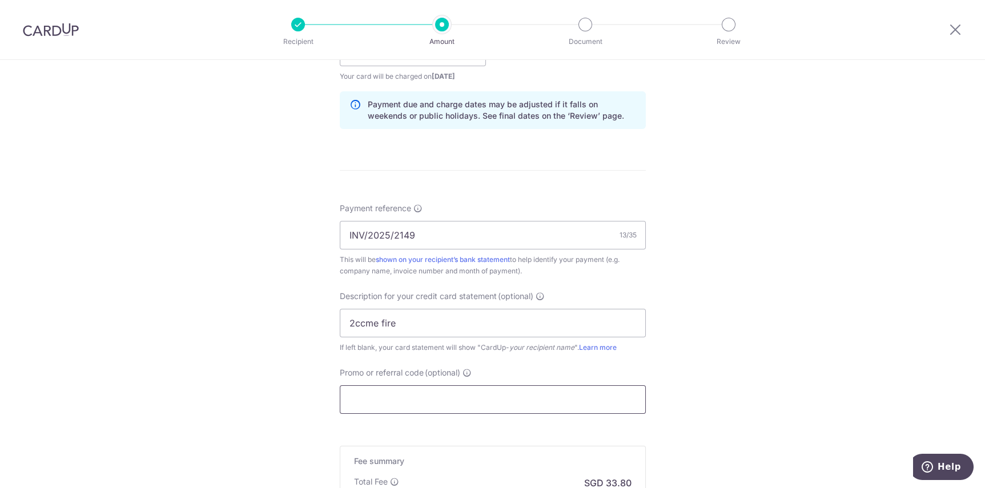
click at [584, 394] on input "Promo or referral code (optional)" at bounding box center [493, 400] width 306 height 29
paste input "BOFF185"
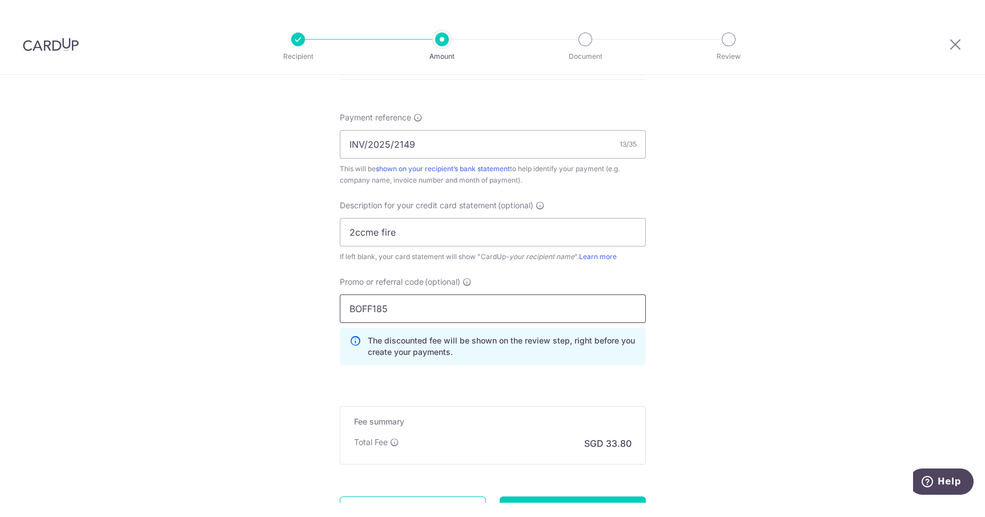
scroll to position [717, 0]
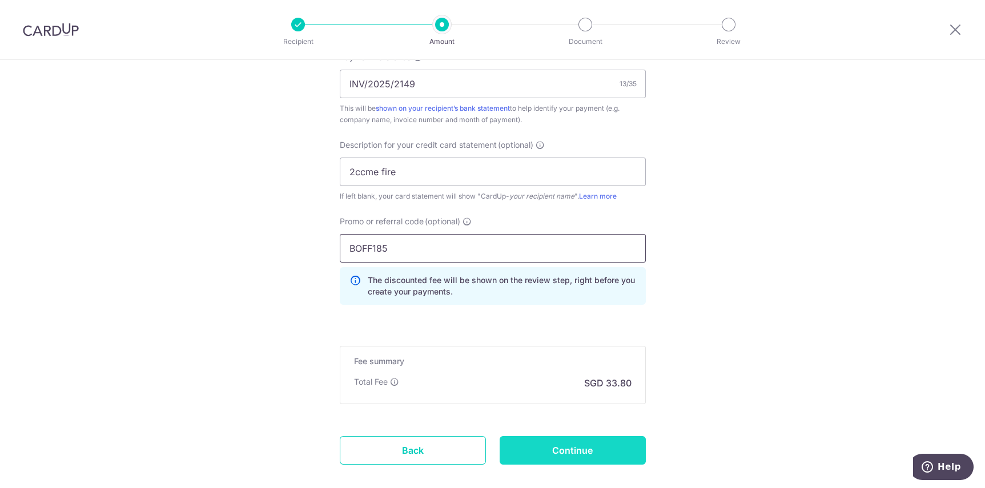
type input "BOFF185"
click at [615, 445] on input "Continue" at bounding box center [573, 450] width 146 height 29
type input "Create Schedule"
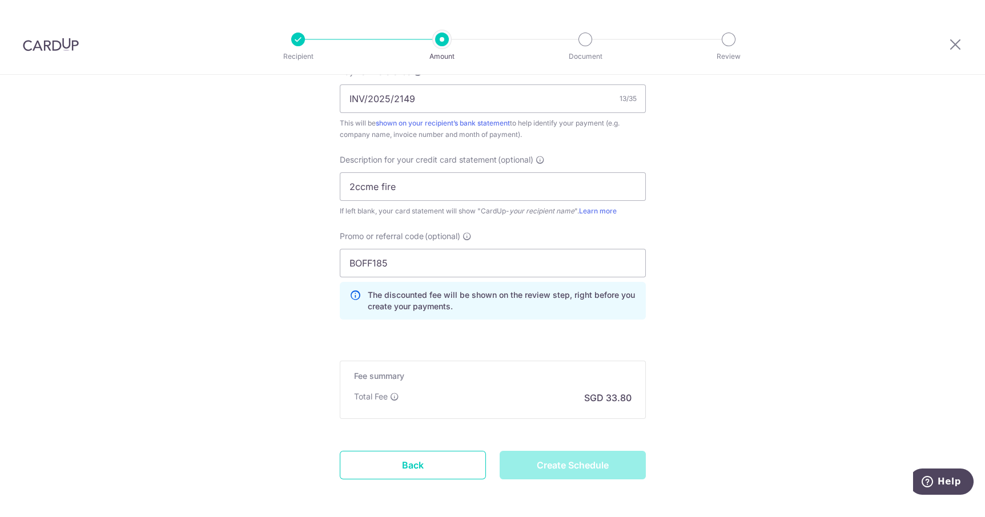
scroll to position [688, 0]
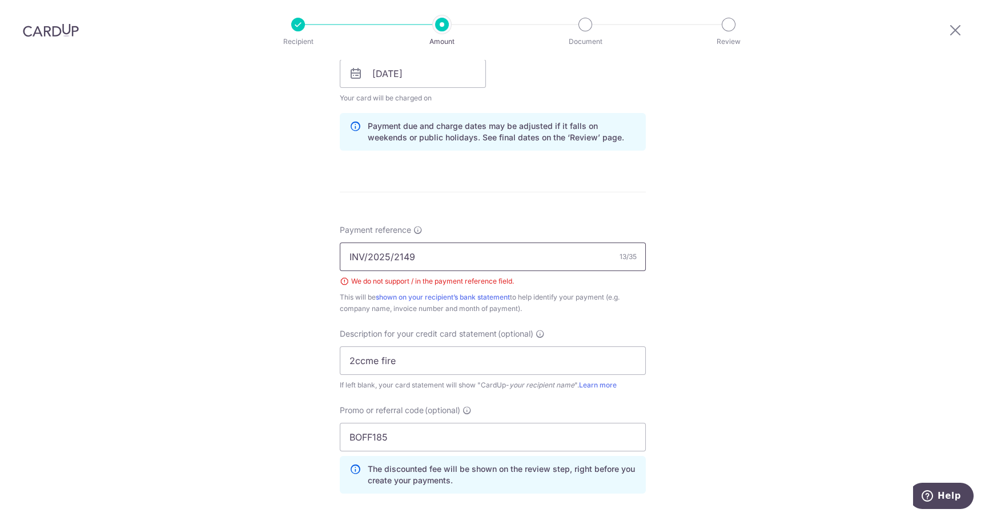
click at [386, 243] on input "INV/2025/2149" at bounding box center [493, 257] width 306 height 29
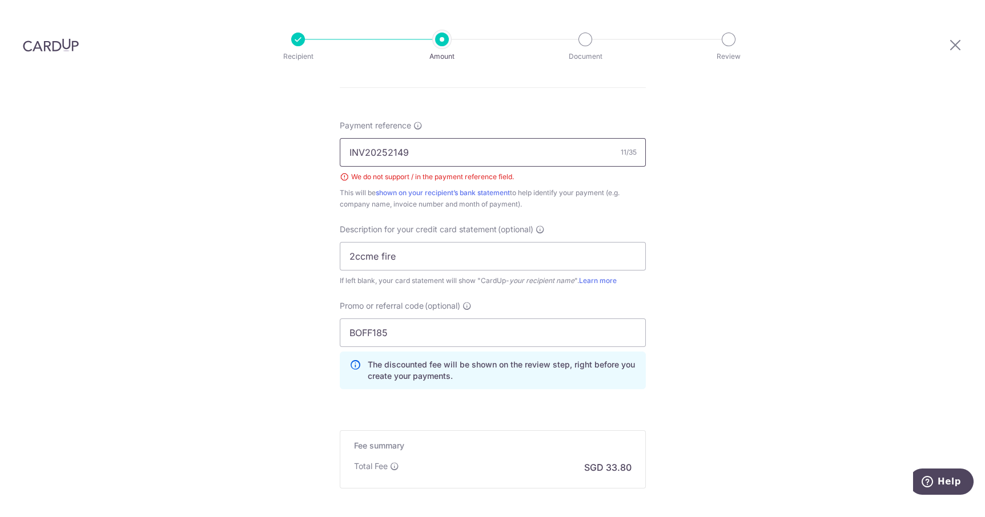
scroll to position [703, 0]
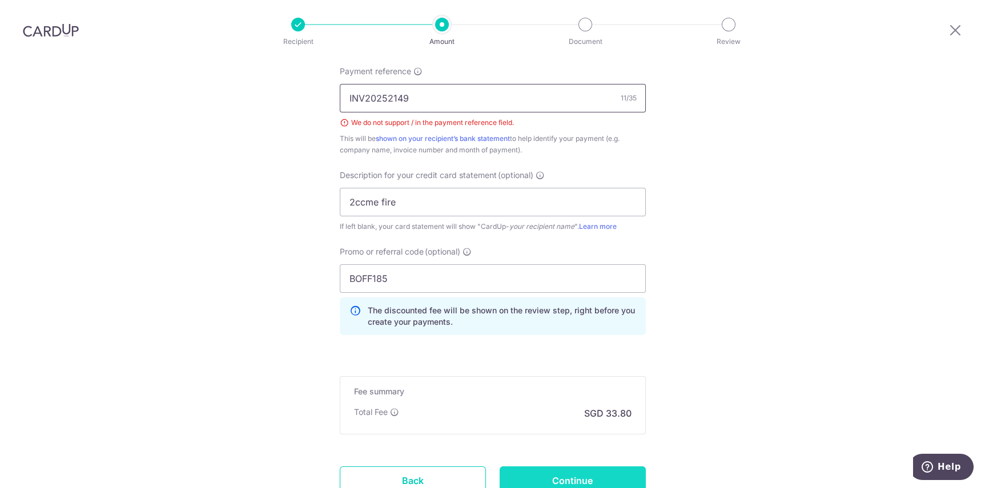
type input "INV20252149"
click at [576, 467] on input "Continue" at bounding box center [573, 481] width 146 height 29
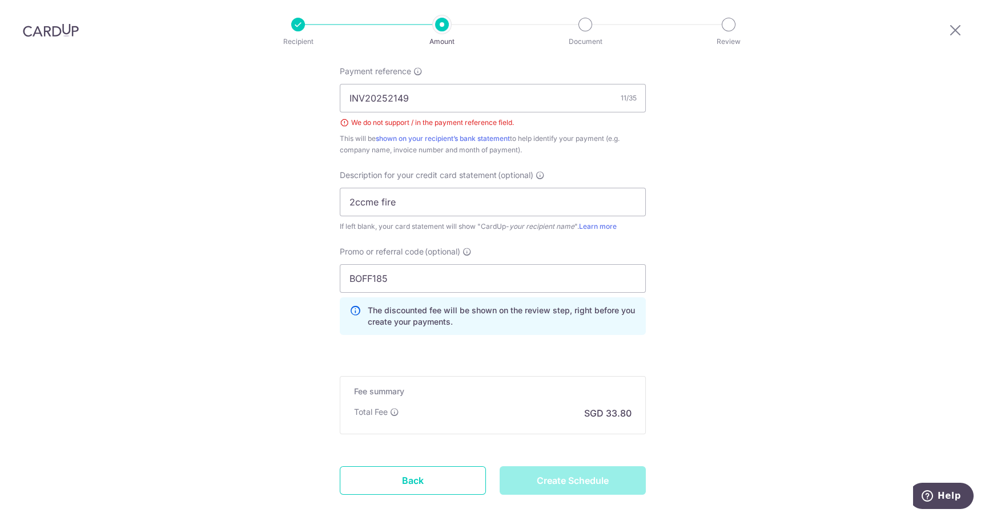
type input "Create Schedule"
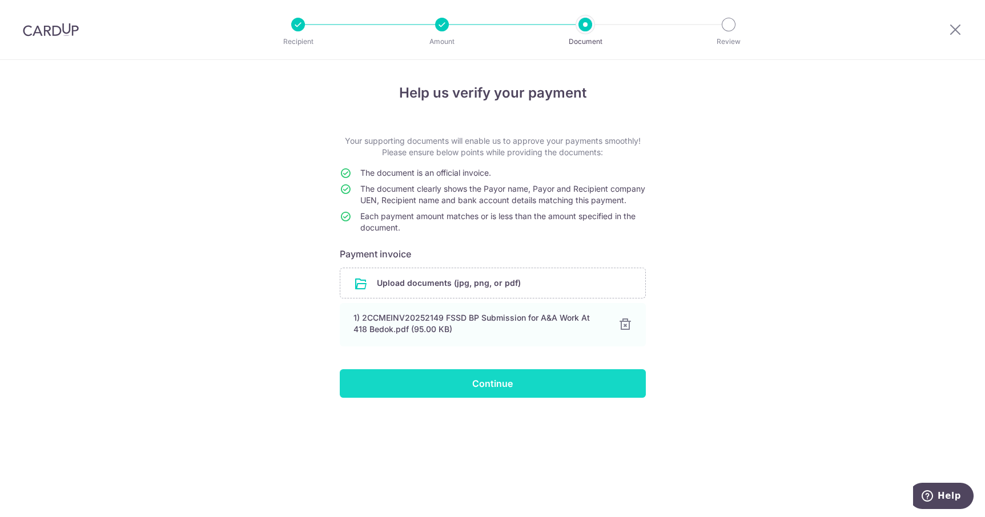
click at [571, 393] on input "Continue" at bounding box center [493, 384] width 306 height 29
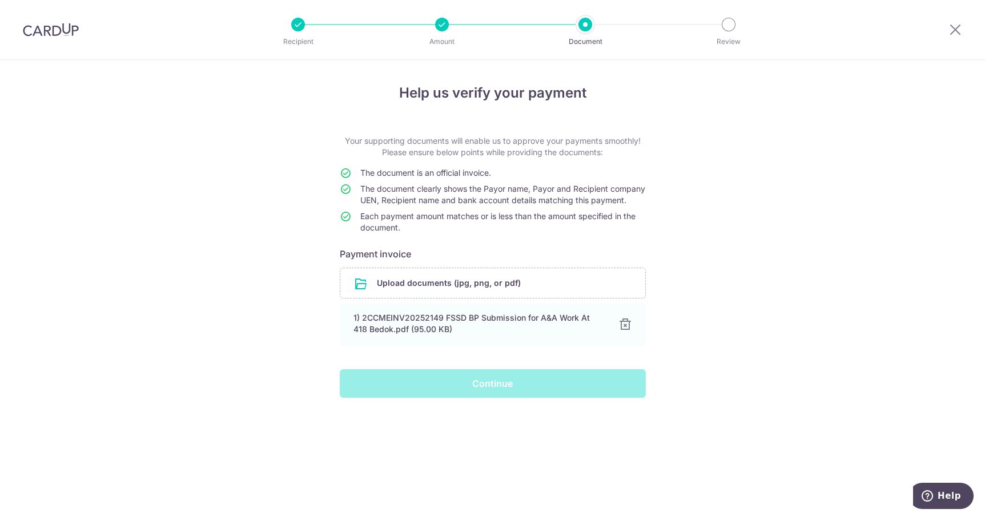
click at [552, 395] on div "Continue" at bounding box center [493, 384] width 320 height 29
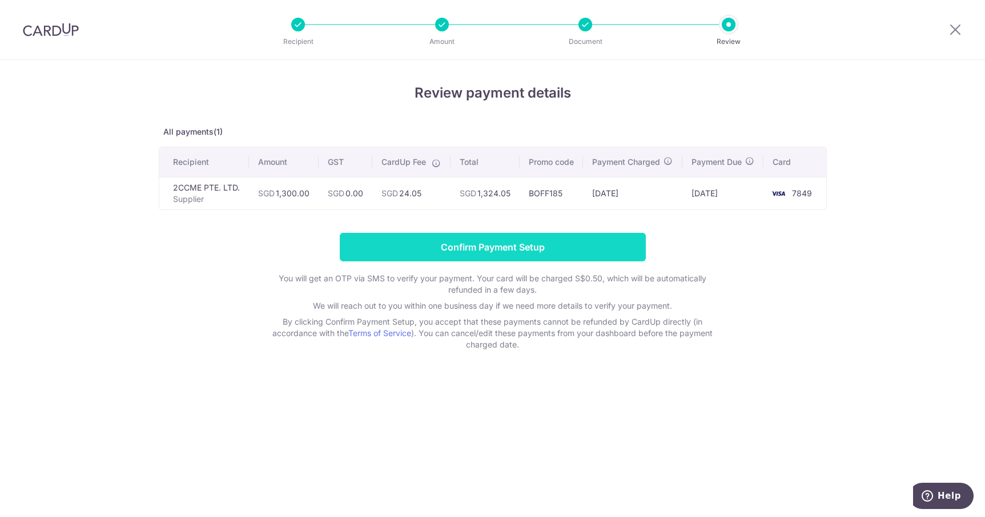
click at [611, 258] on input "Confirm Payment Setup" at bounding box center [493, 247] width 306 height 29
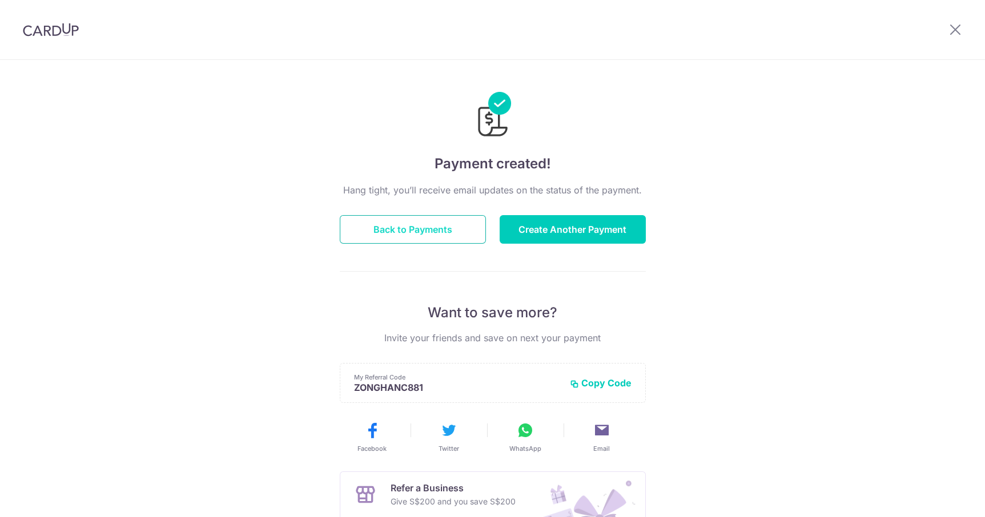
click at [430, 230] on button "Back to Payments" at bounding box center [413, 229] width 146 height 29
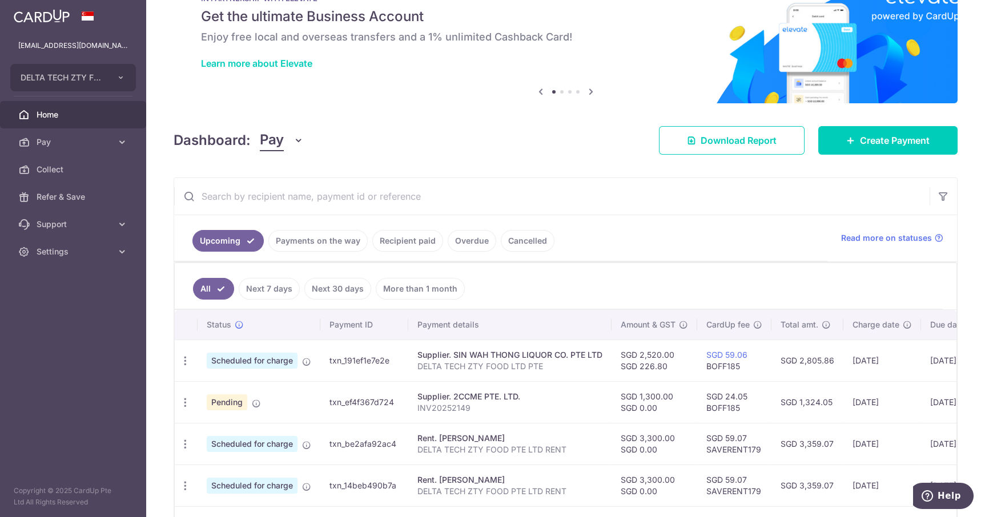
click at [253, 403] on icon at bounding box center [256, 403] width 9 height 9
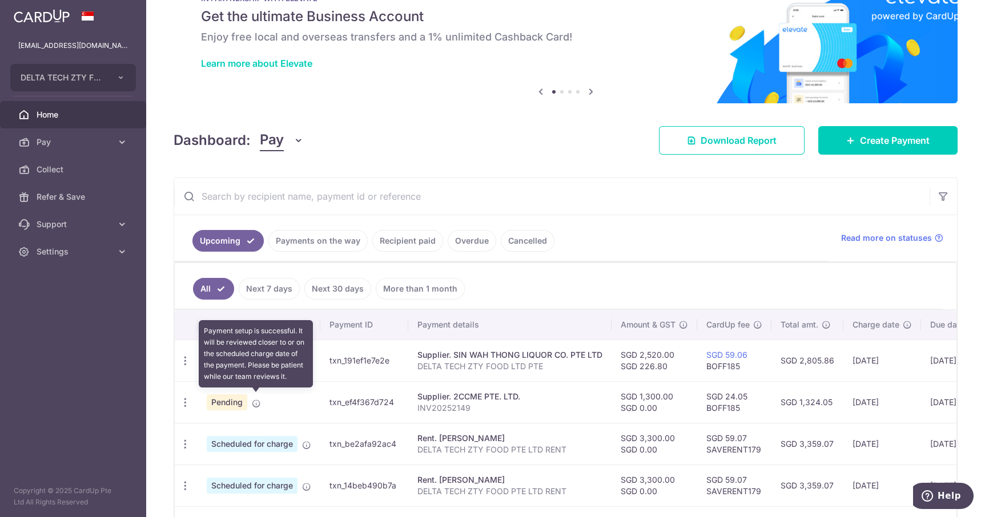
click at [368, 391] on td "txn_ef4f367d724" at bounding box center [364, 403] width 88 height 42
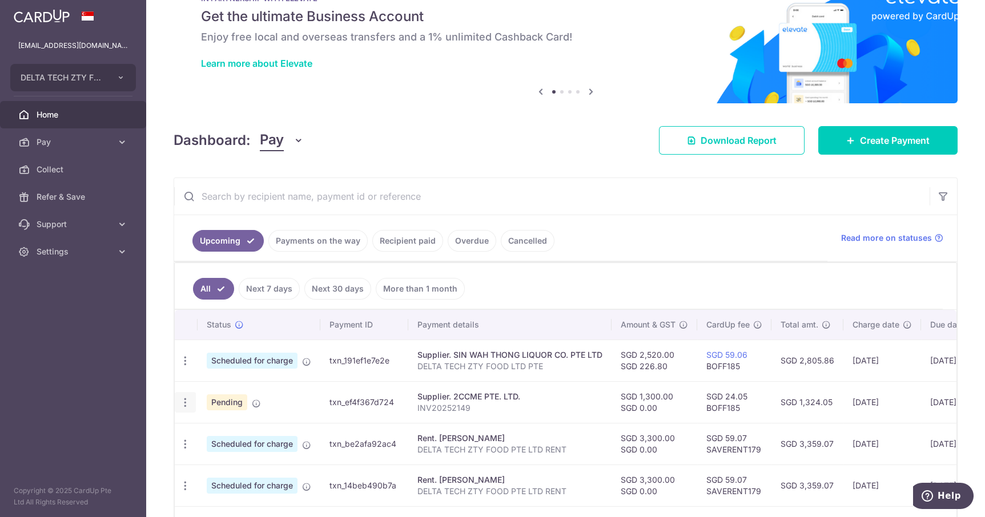
click at [187, 401] on icon "button" at bounding box center [185, 403] width 12 height 12
click at [268, 427] on span "Update payment" at bounding box center [246, 434] width 78 height 14
radio input "true"
type input "1,300.00"
type input "0.00"
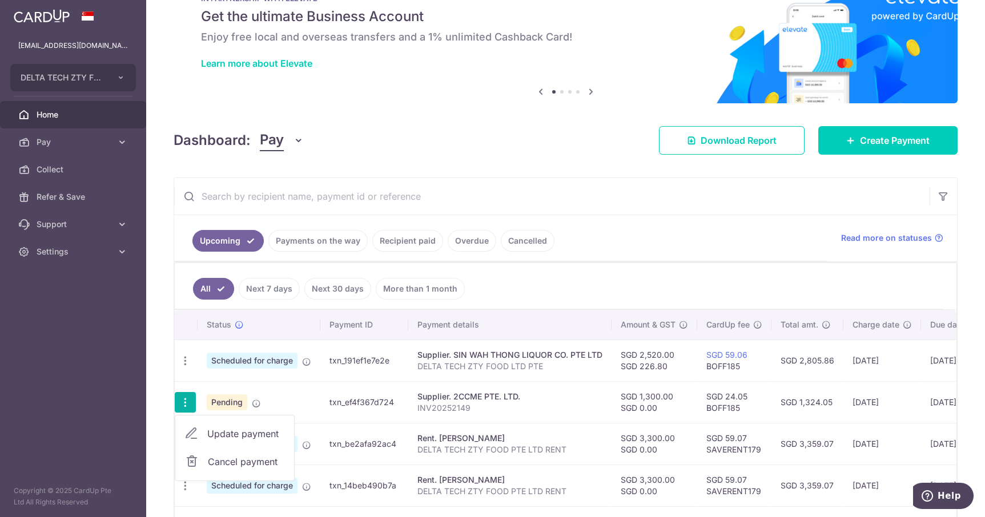
type input "[DATE]"
type input "INV20252149"
type input "2ccme fire"
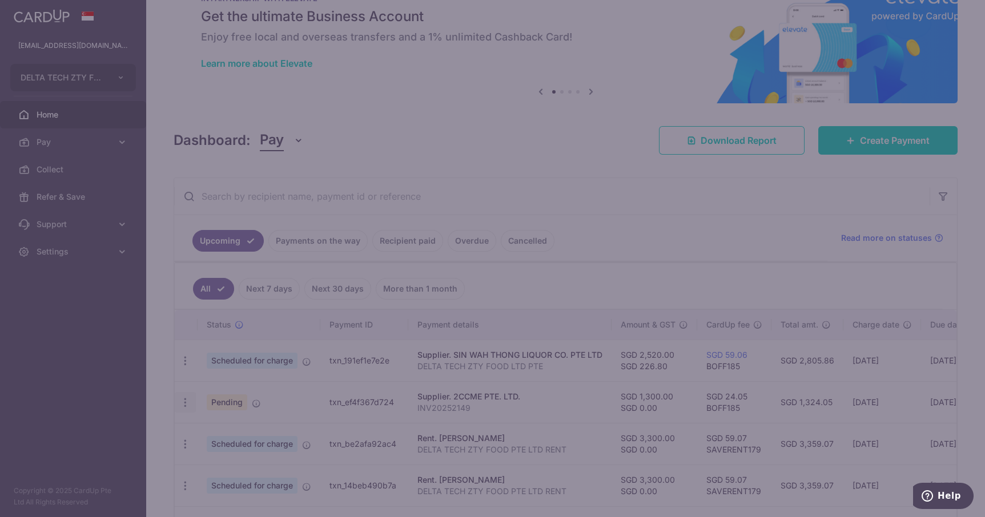
type input "BOFF185"
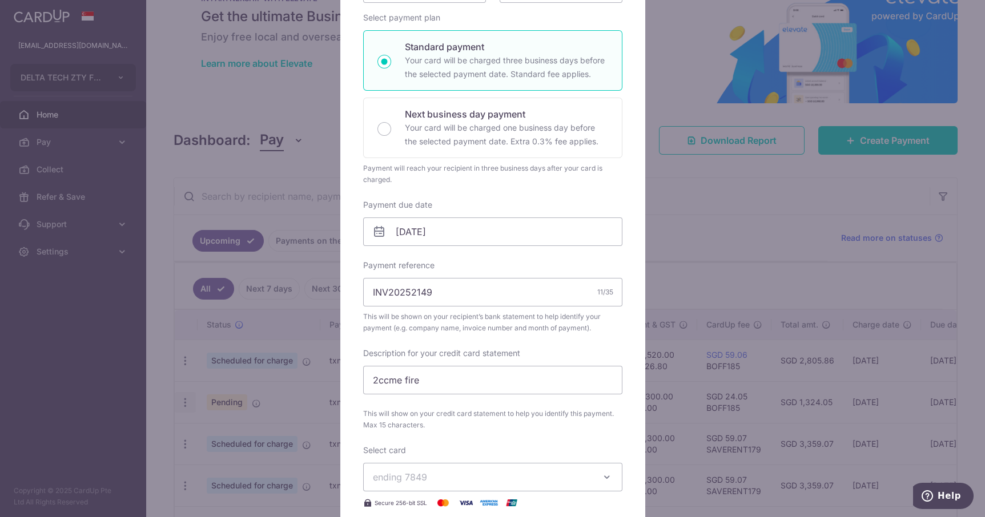
scroll to position [172, 0]
click at [766, 216] on div "Edit payment By clicking apply, you will make changes to all payments to 2CCME …" at bounding box center [492, 258] width 985 height 517
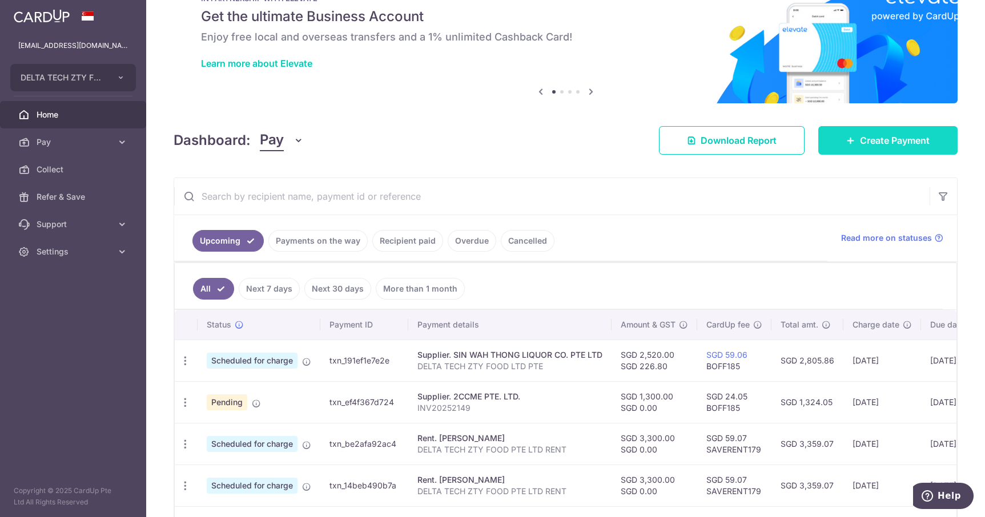
click at [870, 146] on span "Create Payment" at bounding box center [895, 141] width 70 height 14
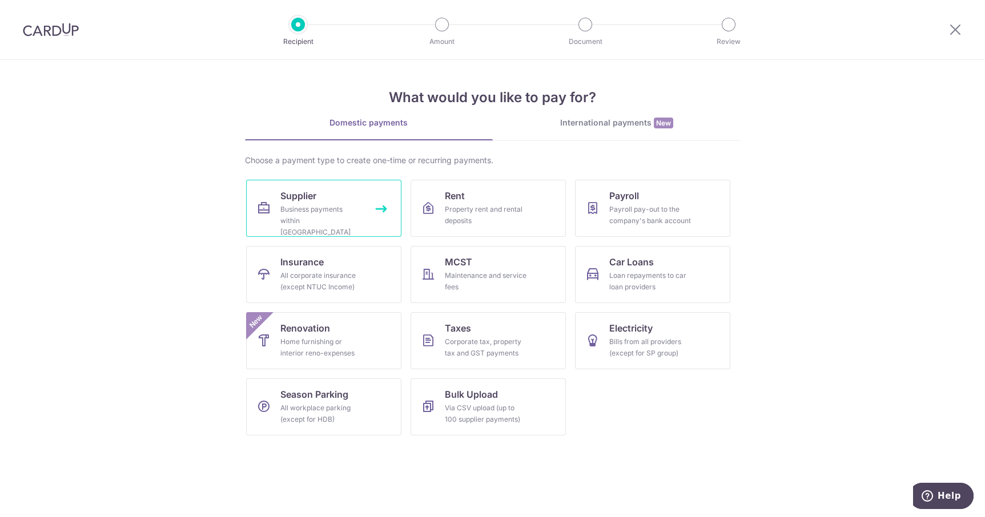
click at [334, 208] on div "Business payments within [GEOGRAPHIC_DATA]" at bounding box center [321, 221] width 82 height 34
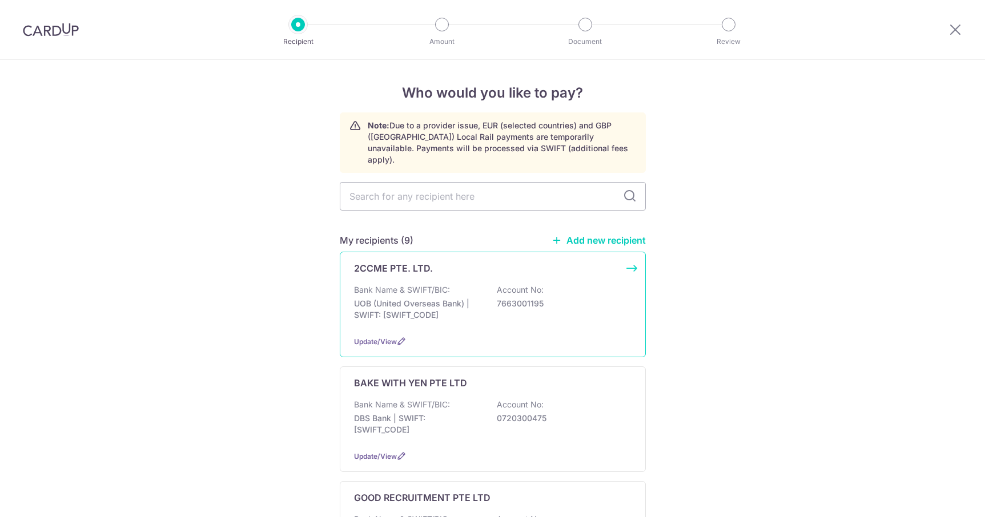
click at [531, 298] on p "7663001195" at bounding box center [561, 303] width 128 height 11
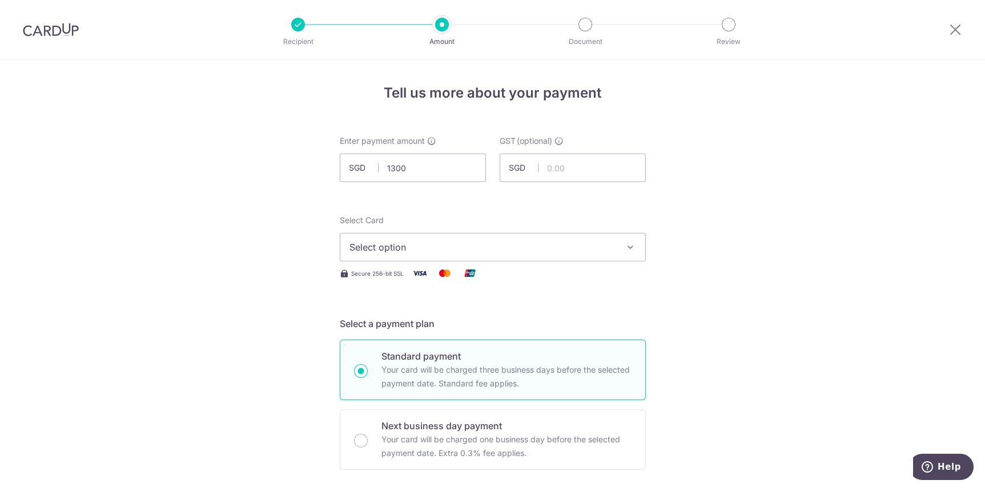
click at [594, 235] on button "Select option" at bounding box center [493, 247] width 306 height 29
type input "1,300.00"
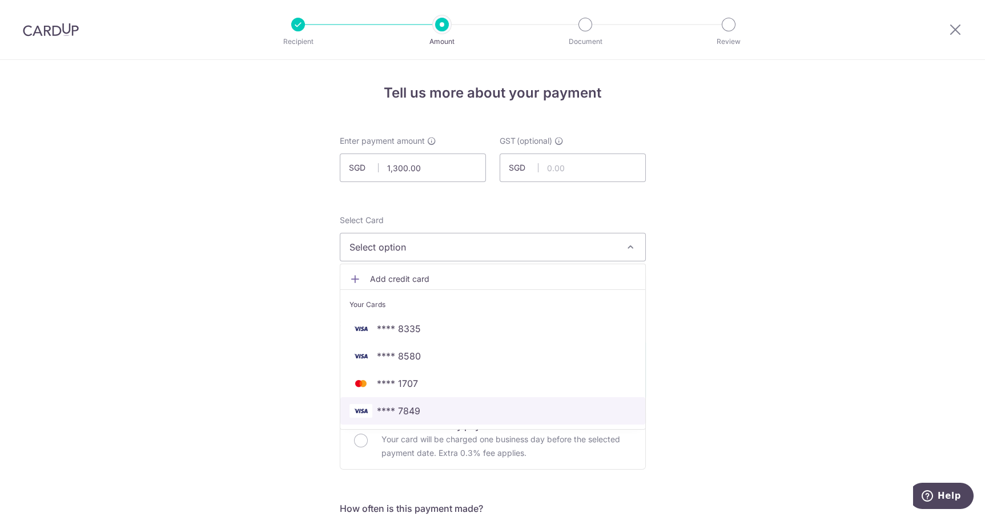
click at [508, 402] on link "**** 7849" at bounding box center [492, 410] width 305 height 27
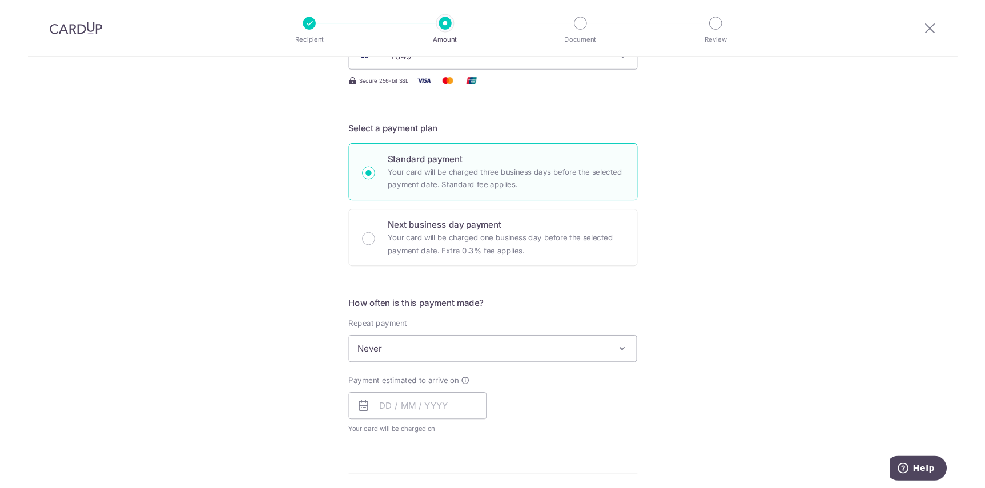
scroll to position [194, 0]
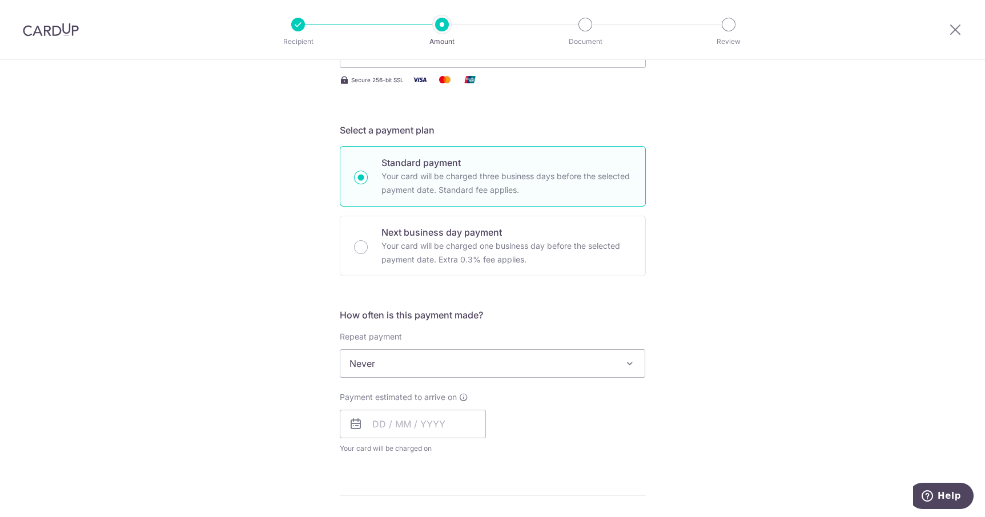
click at [610, 359] on span "Never" at bounding box center [492, 363] width 305 height 27
click at [432, 421] on input "text" at bounding box center [413, 424] width 146 height 29
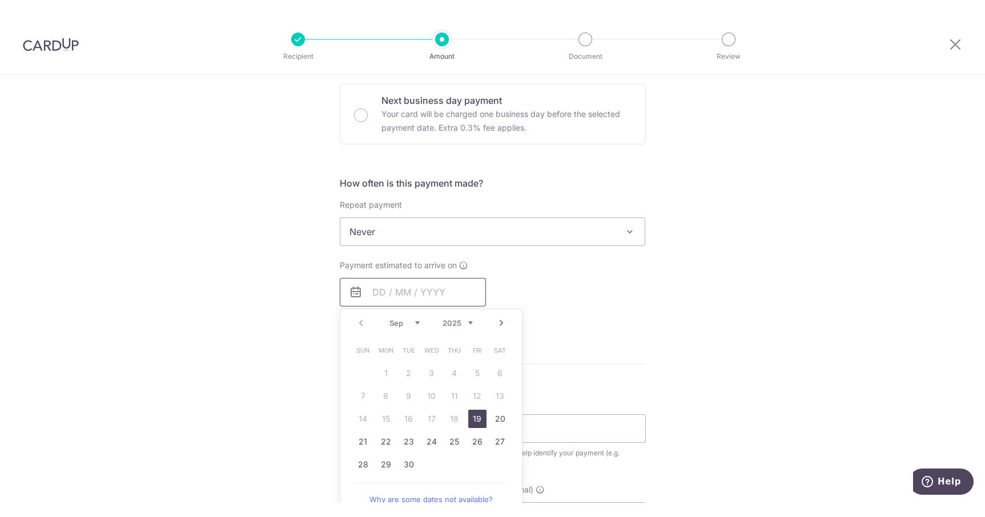
scroll to position [370, 0]
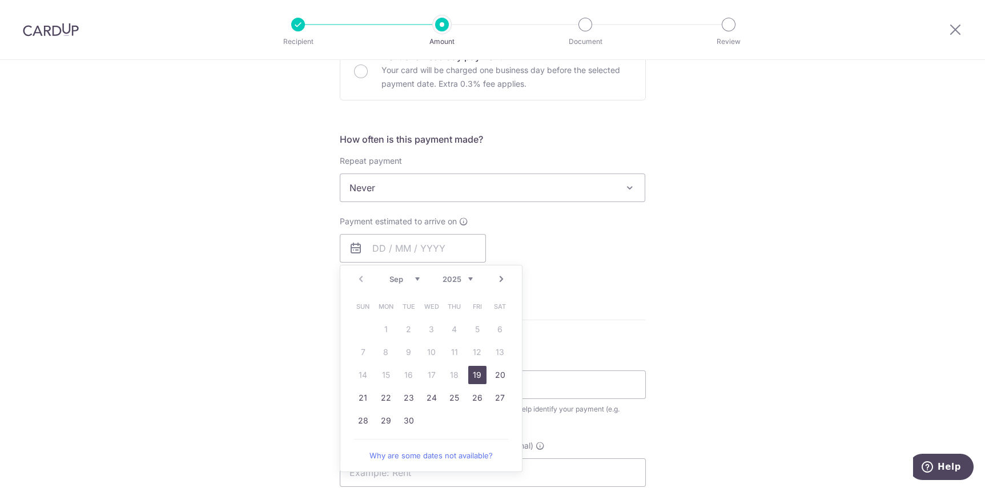
click at [477, 373] on link "19" at bounding box center [477, 375] width 18 height 18
type input "[DATE]"
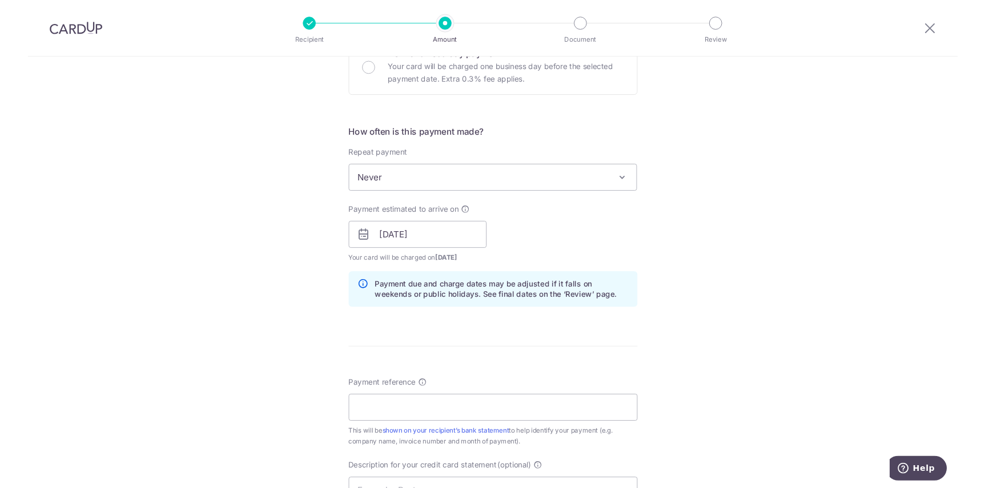
scroll to position [467, 0]
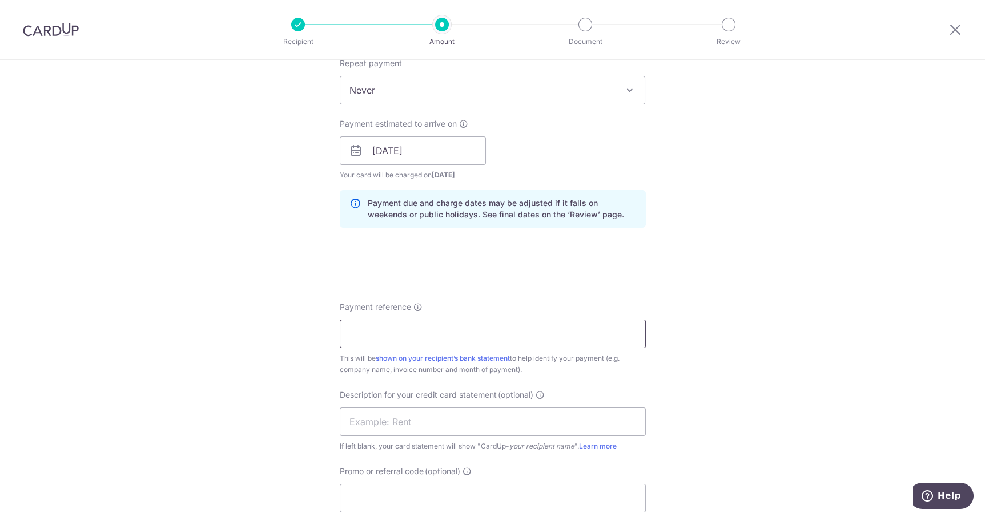
click at [575, 334] on input "Payment reference" at bounding box center [493, 334] width 306 height 29
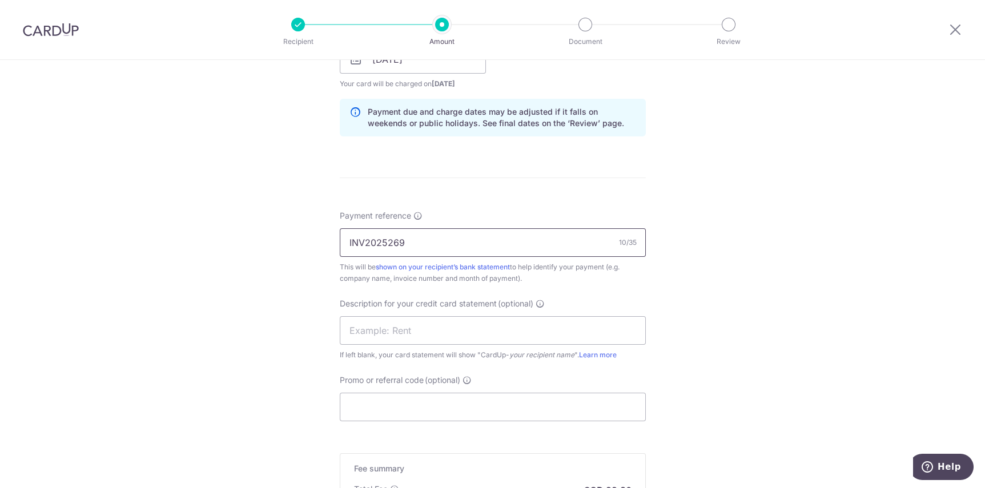
scroll to position [572, 0]
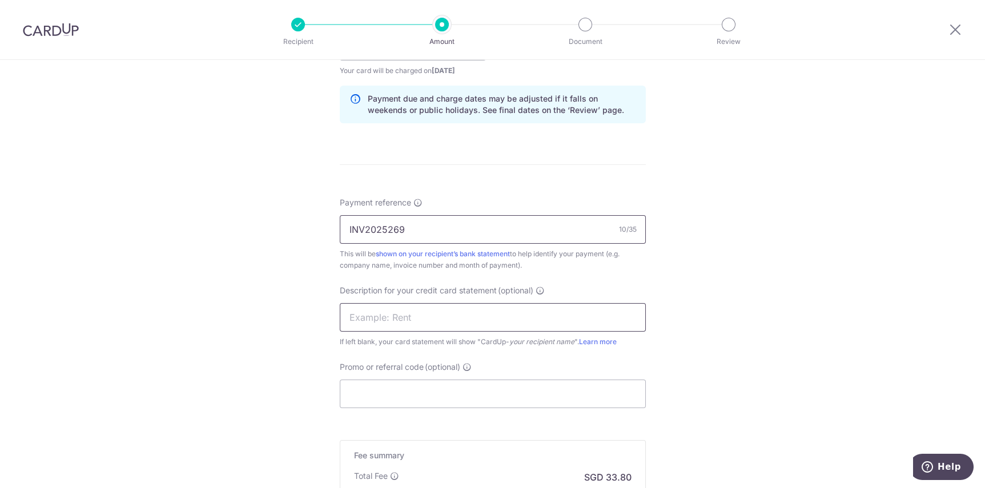
type input "INV2025269"
click at [573, 318] on input "text" at bounding box center [493, 317] width 306 height 29
type input "2ccme fire bedo"
click at [564, 391] on input "Promo or referral code (optional)" at bounding box center [493, 394] width 306 height 29
paste input "BOFF185"
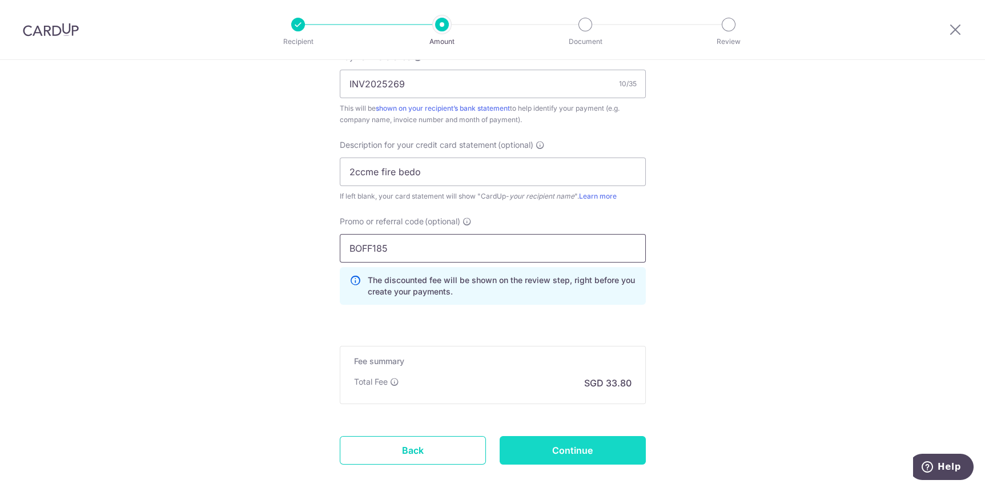
type input "BOFF185"
click at [601, 453] on input "Continue" at bounding box center [573, 450] width 146 height 29
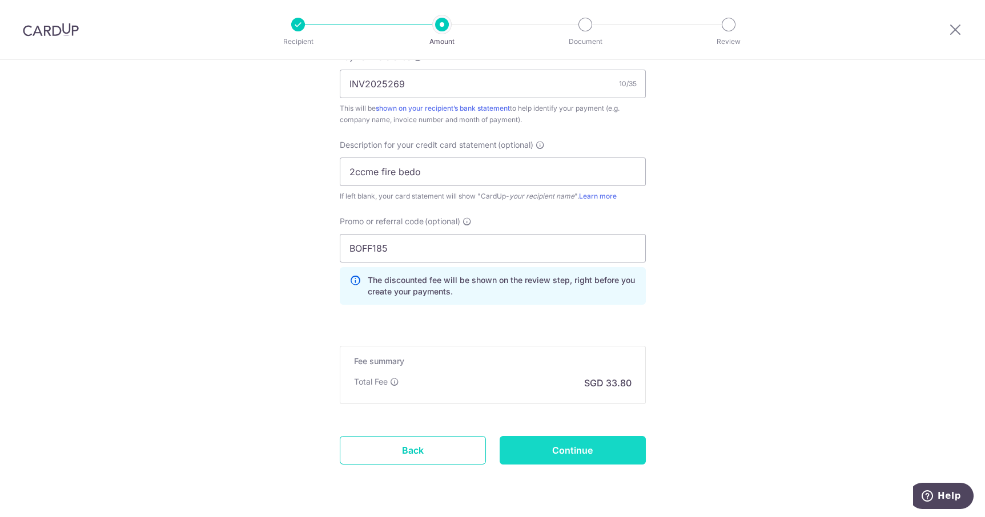
type input "Create Schedule"
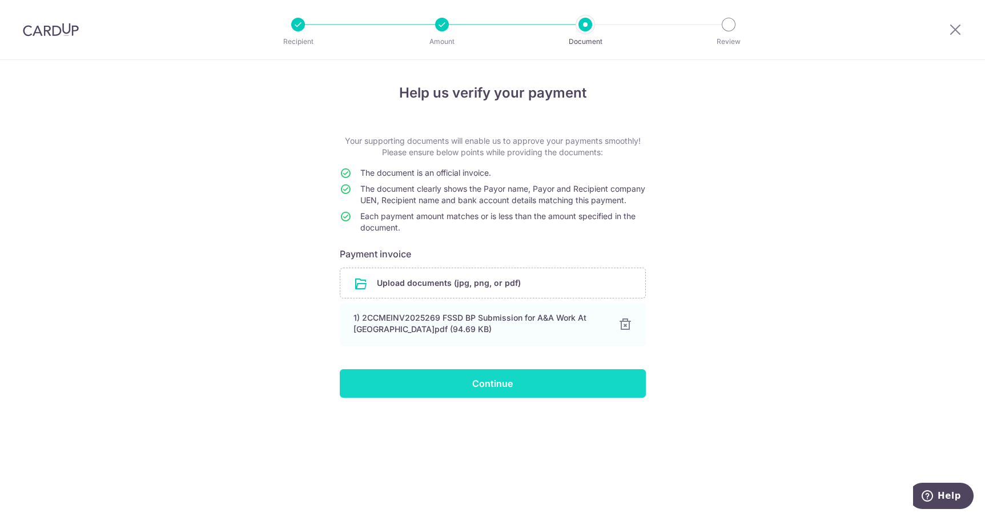
click at [567, 398] on input "Continue" at bounding box center [493, 384] width 306 height 29
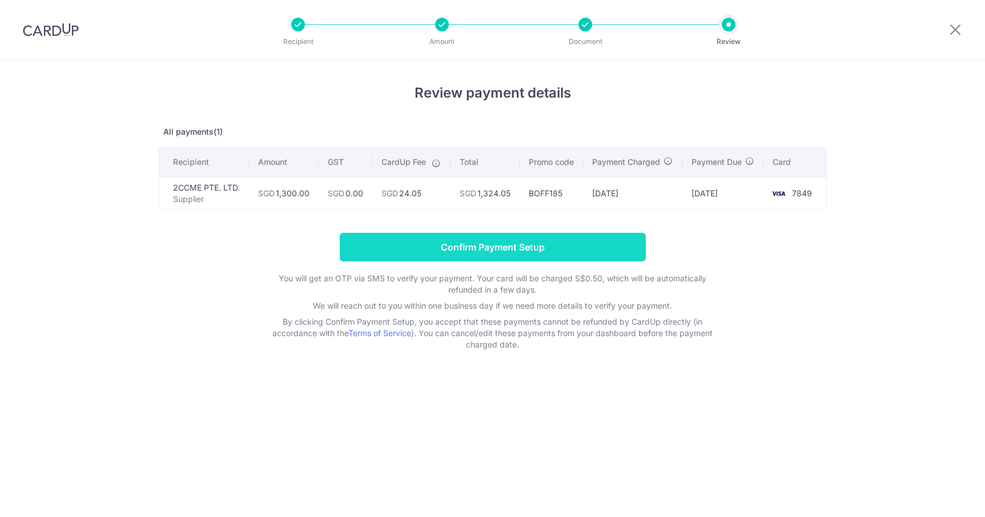
click at [585, 248] on input "Confirm Payment Setup" at bounding box center [493, 247] width 306 height 29
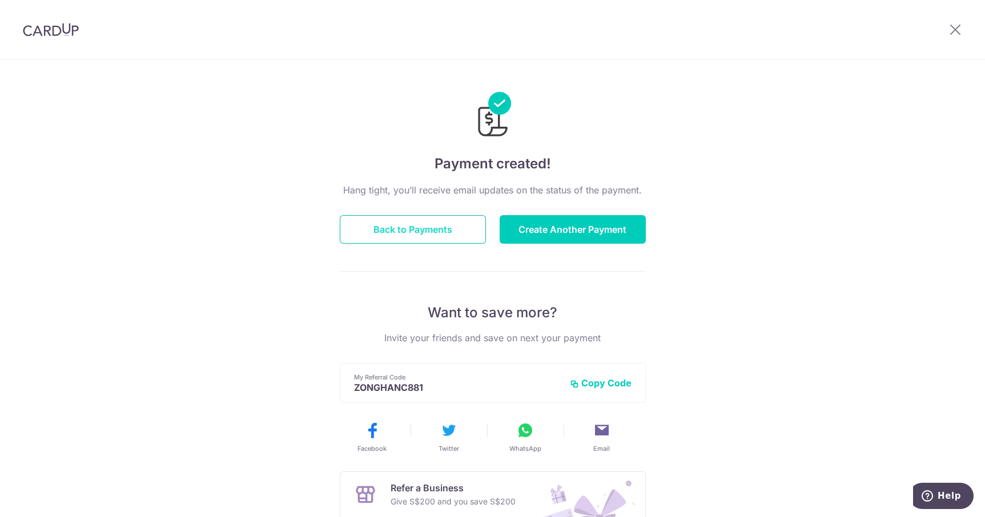
click at [432, 232] on button "Back to Payments" at bounding box center [413, 229] width 146 height 29
